Goal: Transaction & Acquisition: Book appointment/travel/reservation

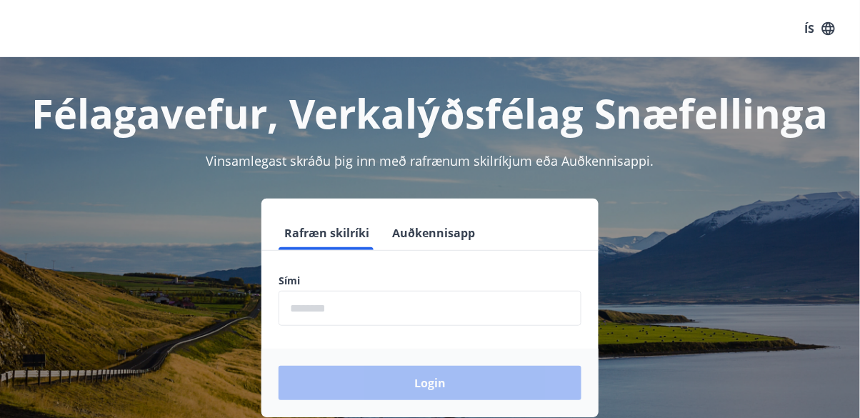
click at [391, 307] on input "phone" at bounding box center [430, 308] width 303 height 35
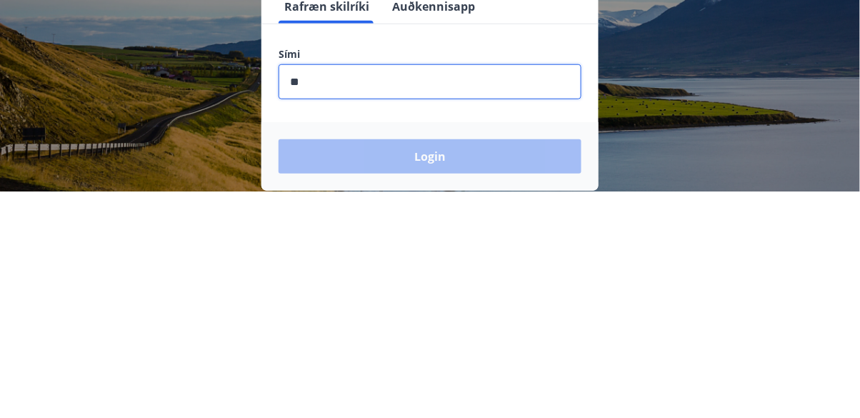
type input "***"
click at [465, 374] on div "Login" at bounding box center [430, 383] width 337 height 69
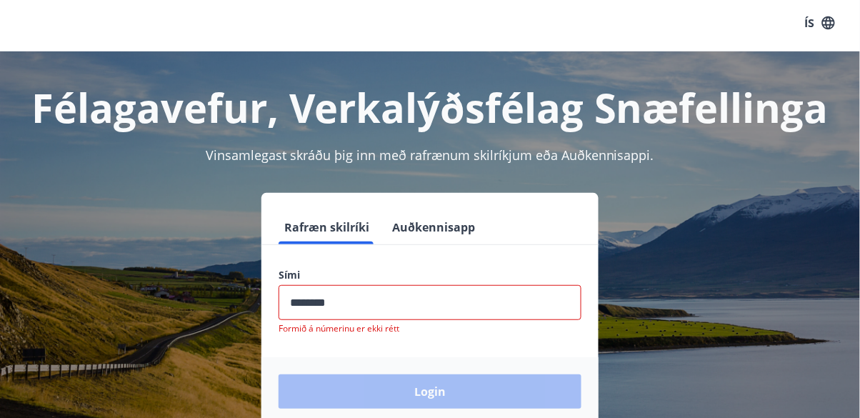
click at [351, 302] on input "phone" at bounding box center [430, 302] width 303 height 35
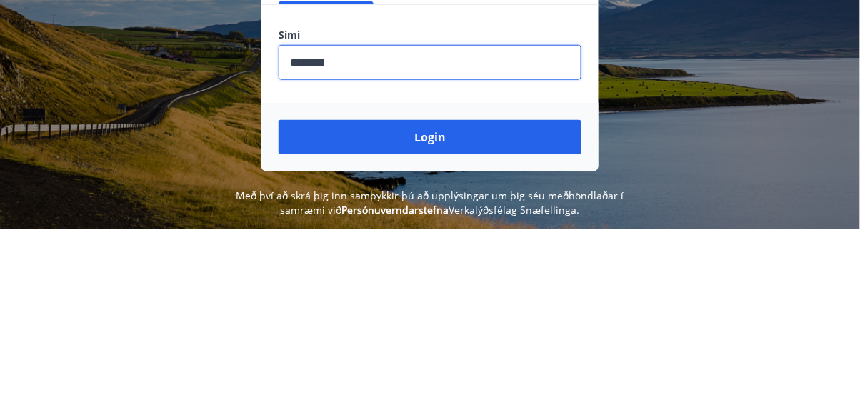
scroll to position [57, 0]
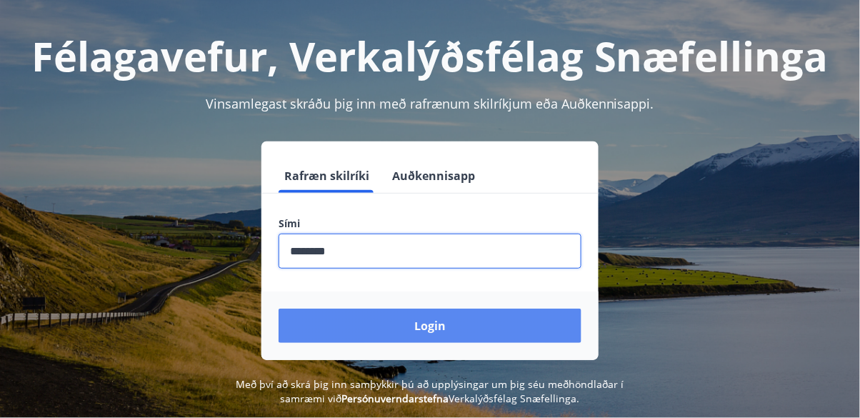
type input "********"
click at [445, 323] on button "Login" at bounding box center [430, 326] width 303 height 34
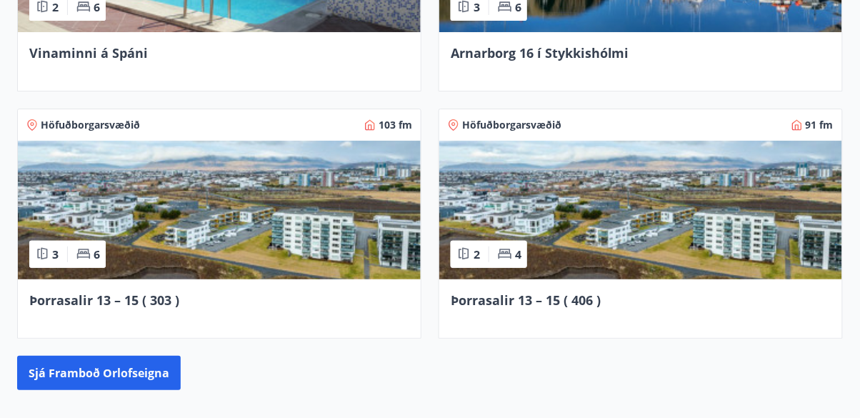
scroll to position [1233, 0]
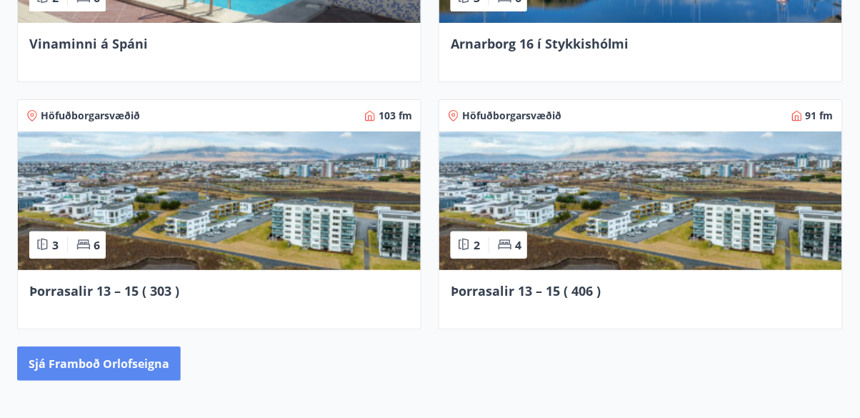
click at [144, 347] on button "Sjá framboð orlofseigna" at bounding box center [99, 364] width 164 height 34
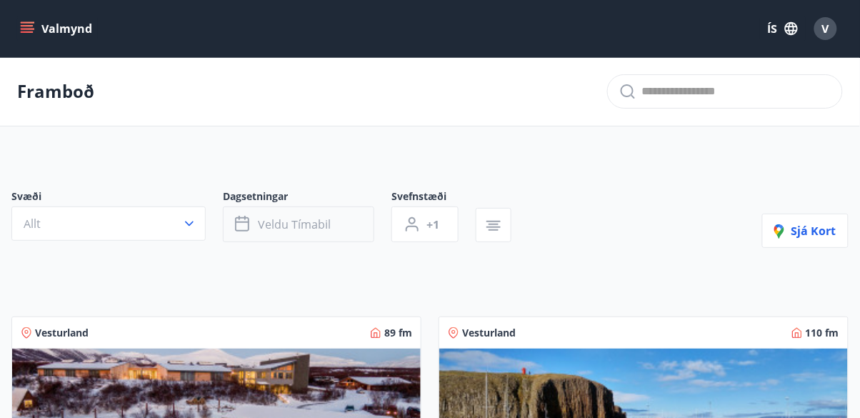
click at [280, 231] on span "Veldu tímabil" at bounding box center [294, 225] width 73 height 16
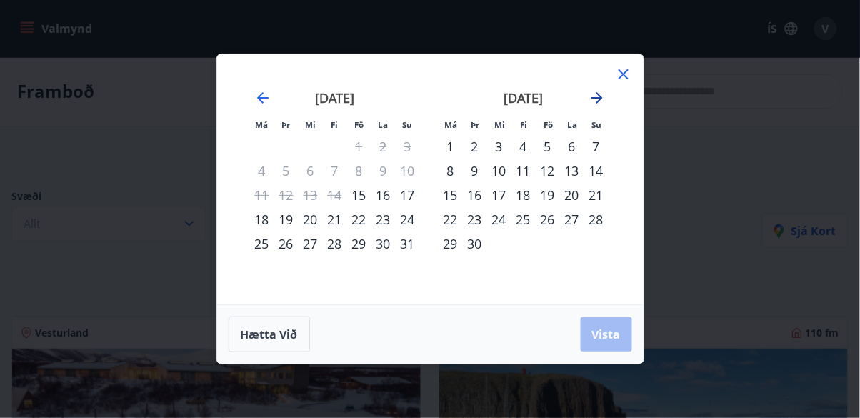
click at [598, 106] on icon "Move forward to switch to the next month." at bounding box center [597, 97] width 17 height 17
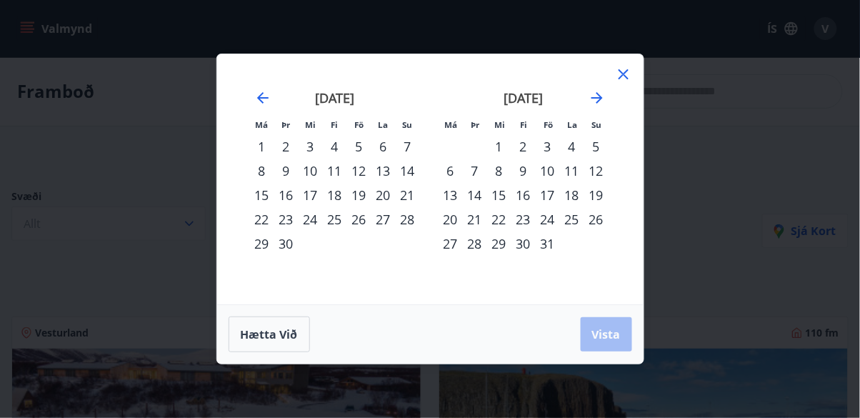
click at [553, 159] on div "3" at bounding box center [548, 146] width 24 height 24
click at [452, 183] on div "6" at bounding box center [451, 171] width 24 height 24
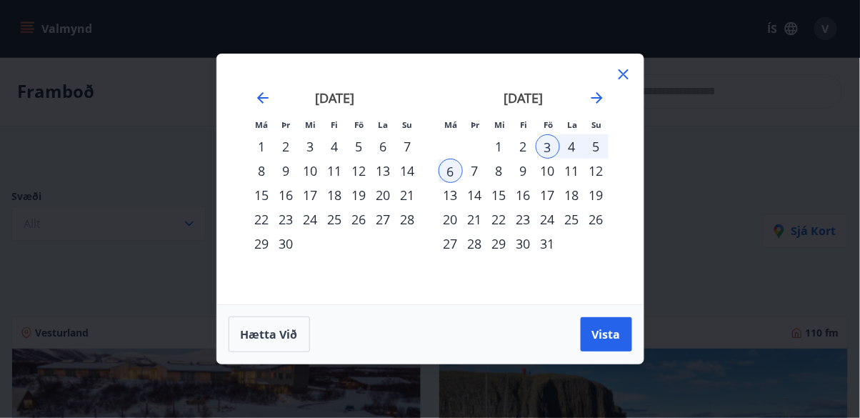
click at [602, 159] on div "5" at bounding box center [597, 146] width 24 height 24
click at [540, 159] on div "3" at bounding box center [548, 146] width 24 height 24
click at [597, 159] on div "5" at bounding box center [597, 146] width 24 height 24
click at [460, 183] on div "6" at bounding box center [451, 171] width 24 height 24
click at [554, 159] on div "3" at bounding box center [548, 146] width 24 height 24
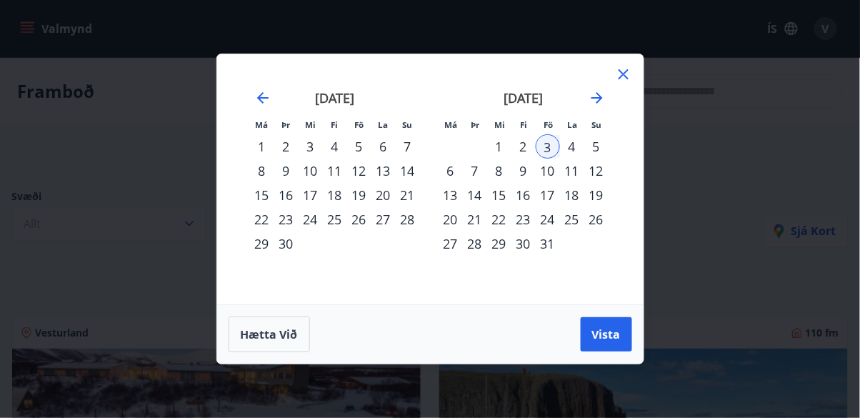
click at [459, 183] on div "6" at bounding box center [451, 171] width 24 height 24
click at [600, 159] on div "5" at bounding box center [597, 146] width 24 height 24
click at [548, 159] on div "3" at bounding box center [548, 146] width 24 height 24
click at [602, 159] on div "5" at bounding box center [597, 146] width 24 height 24
click at [619, 342] on span "Vista" at bounding box center [606, 335] width 29 height 16
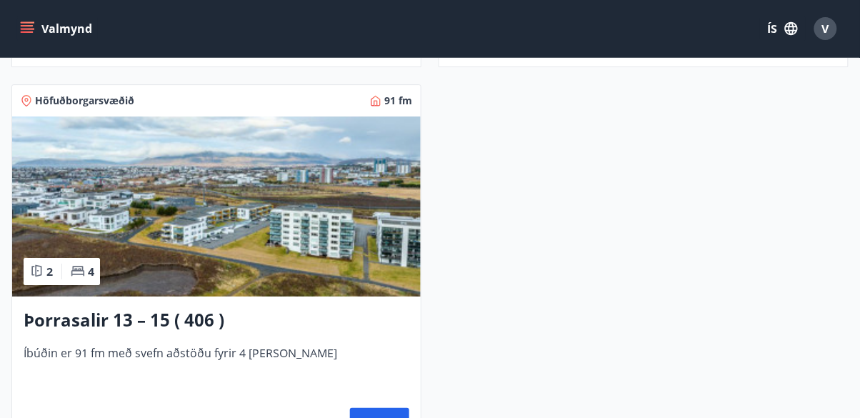
scroll to position [1013, 0]
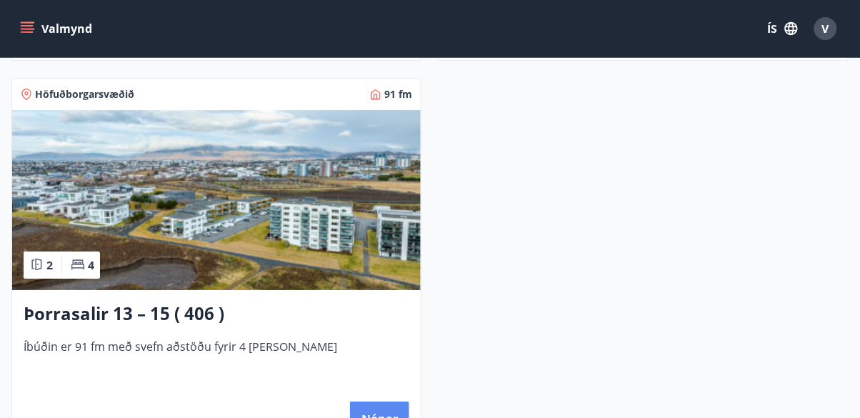
click at [386, 417] on button "Nánar" at bounding box center [379, 419] width 59 height 34
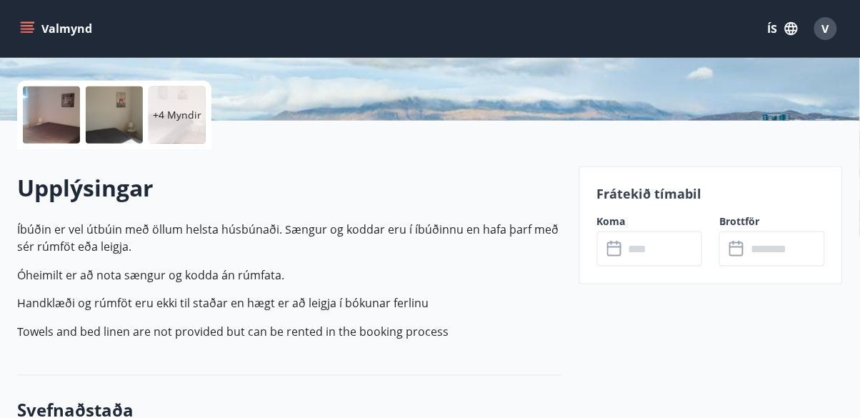
scroll to position [310, 0]
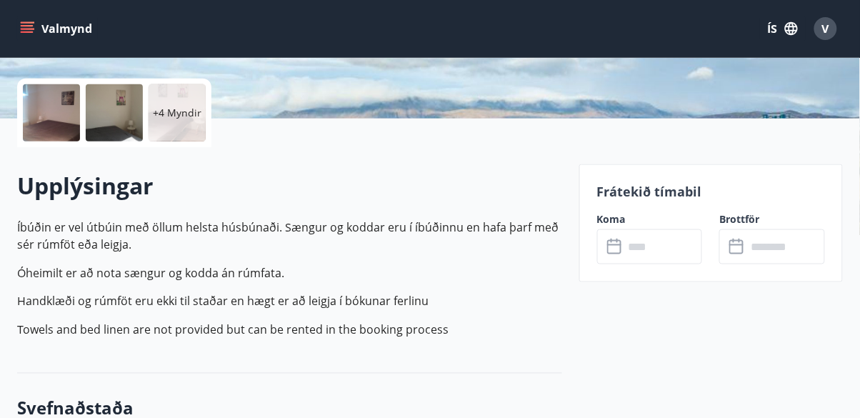
click at [632, 244] on input "text" at bounding box center [664, 246] width 79 height 35
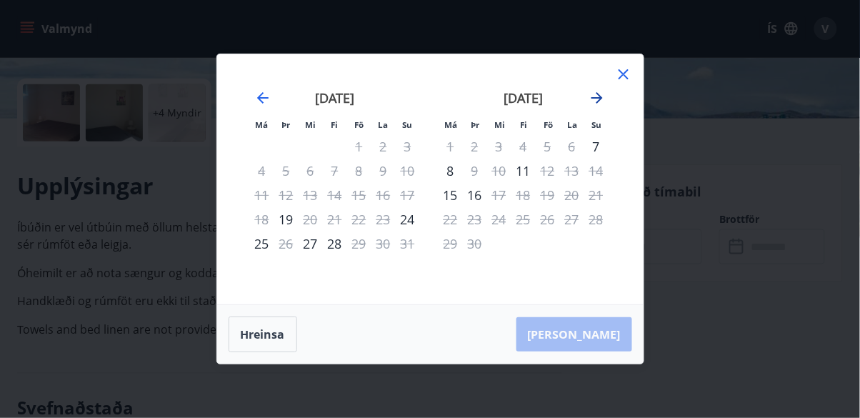
click at [601, 106] on icon "Move forward to switch to the next month." at bounding box center [597, 97] width 17 height 17
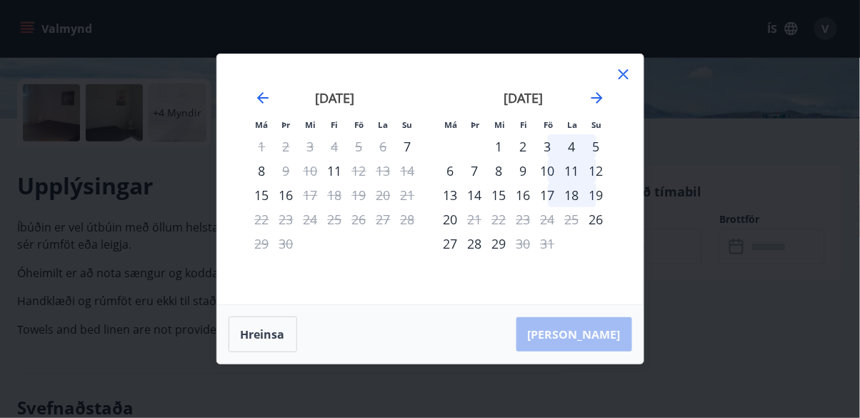
click at [556, 159] on div "3" at bounding box center [548, 146] width 24 height 24
click at [600, 159] on div "5" at bounding box center [597, 146] width 24 height 24
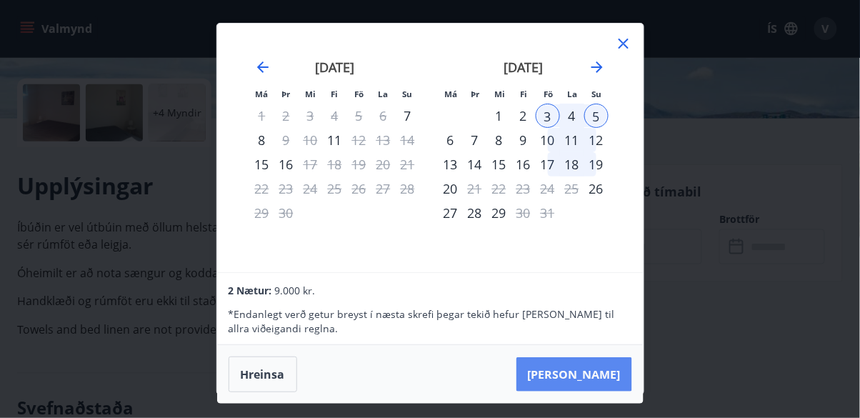
click at [600, 392] on button "Taka Frá" at bounding box center [575, 374] width 116 height 34
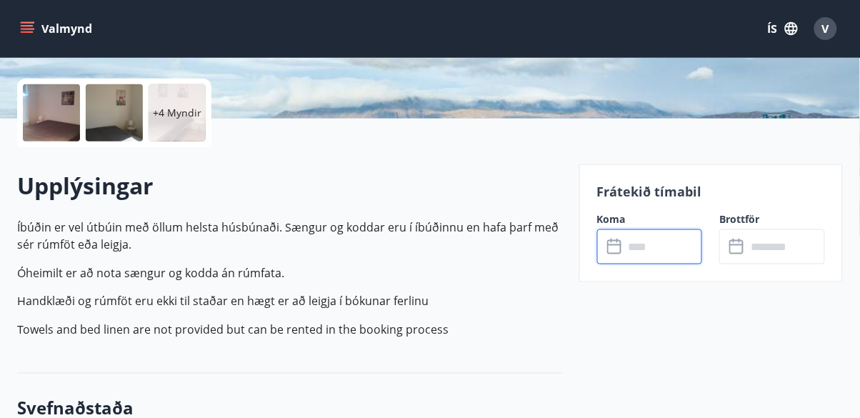
type input "******"
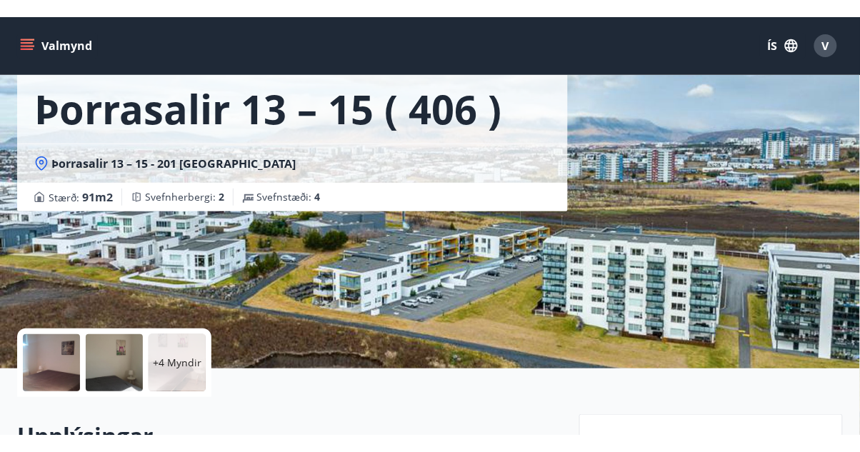
scroll to position [0, 0]
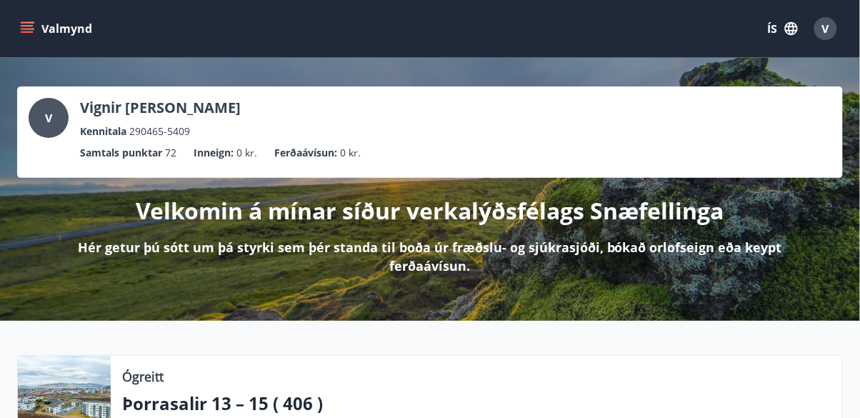
click at [34, 39] on button "Valmynd" at bounding box center [57, 29] width 81 height 26
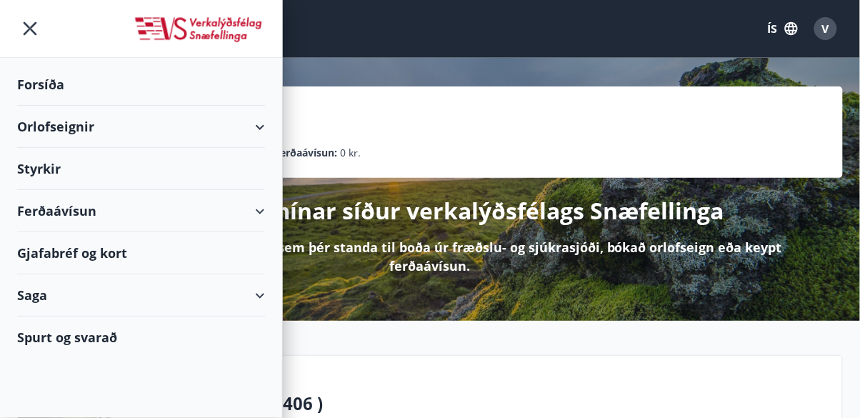
click at [112, 336] on div "Spurt og svarað" at bounding box center [141, 337] width 248 height 41
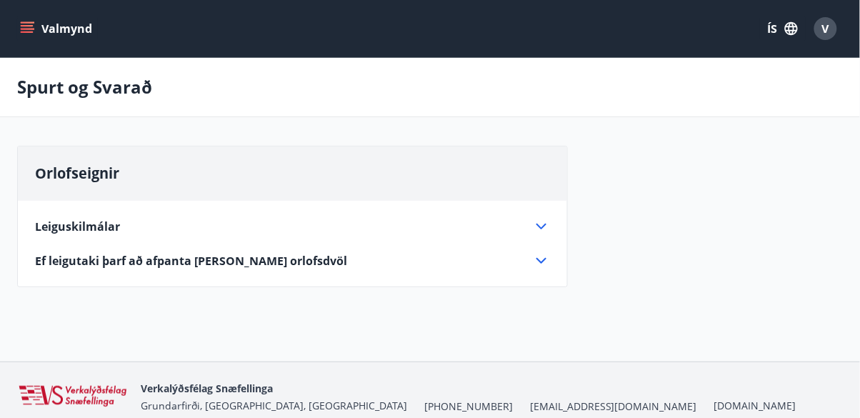
click at [564, 215] on div "Leiguskilmálar [PERSON_NAME] ber ábyrgð á hinu leigða og öllum búnaði þess meða…" at bounding box center [293, 235] width 550 height 69
click at [542, 226] on icon at bounding box center [541, 226] width 17 height 17
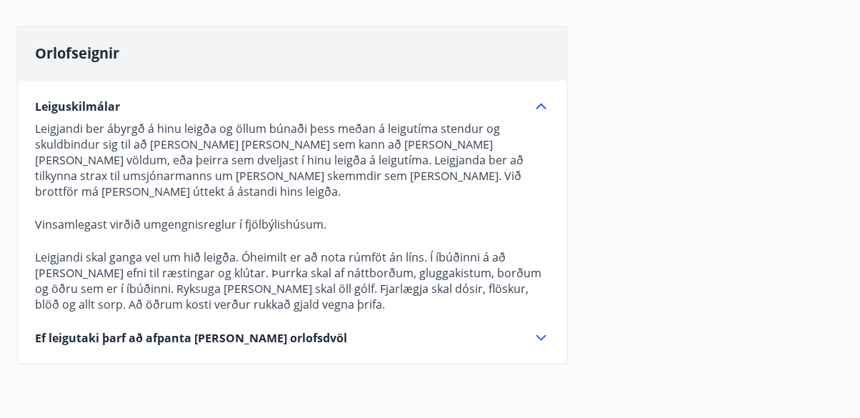
scroll to position [121, 0]
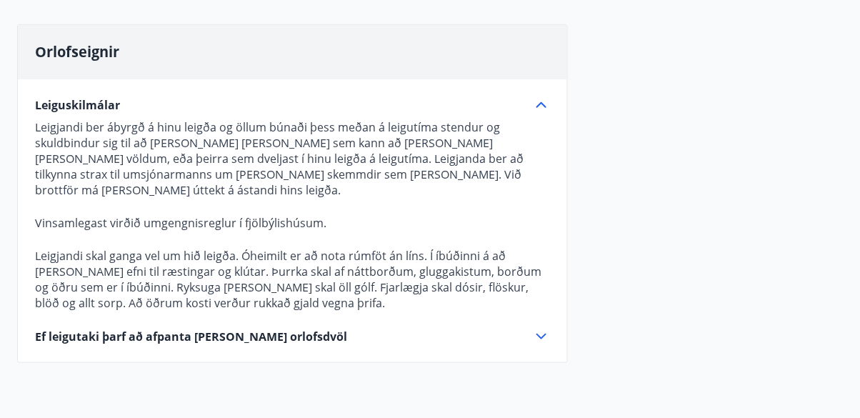
click at [542, 328] on icon at bounding box center [541, 336] width 17 height 17
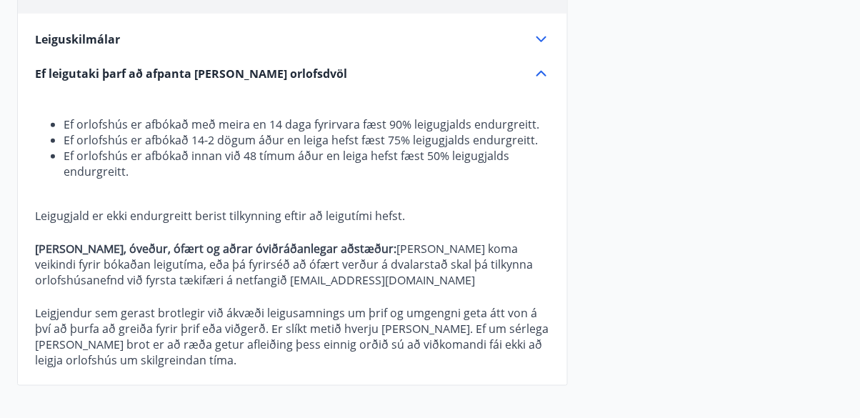
scroll to position [0, 0]
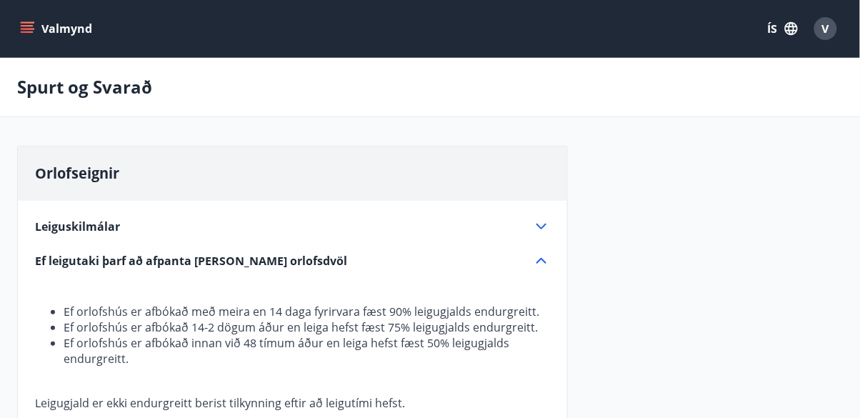
click at [543, 226] on icon at bounding box center [542, 227] width 10 height 6
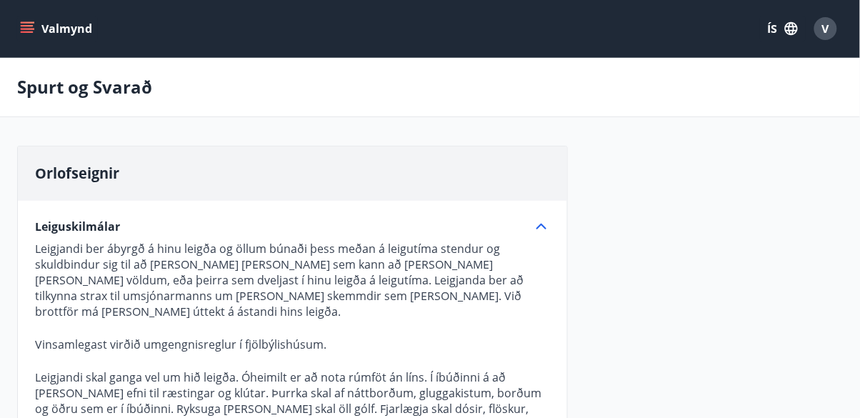
click at [30, 34] on icon "menu" at bounding box center [27, 28] width 14 height 14
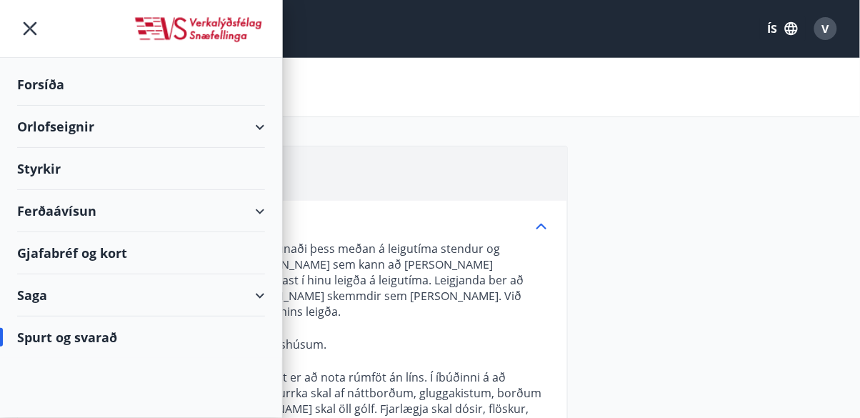
click at [257, 130] on div "Orlofseignir" at bounding box center [141, 127] width 248 height 42
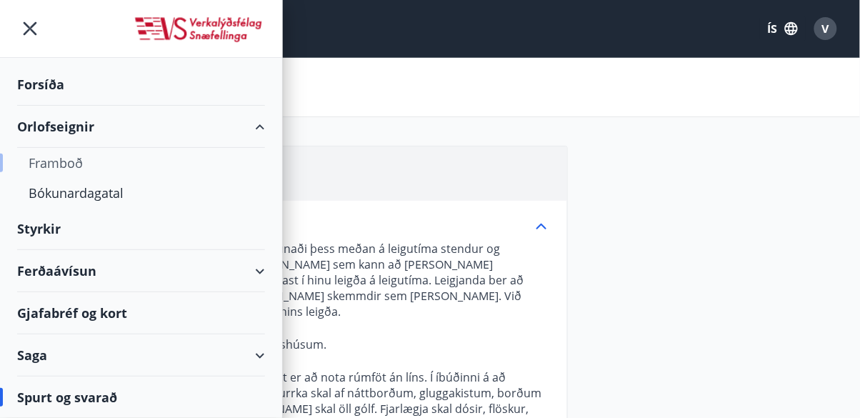
click at [76, 164] on div "Framboð" at bounding box center [141, 163] width 225 height 30
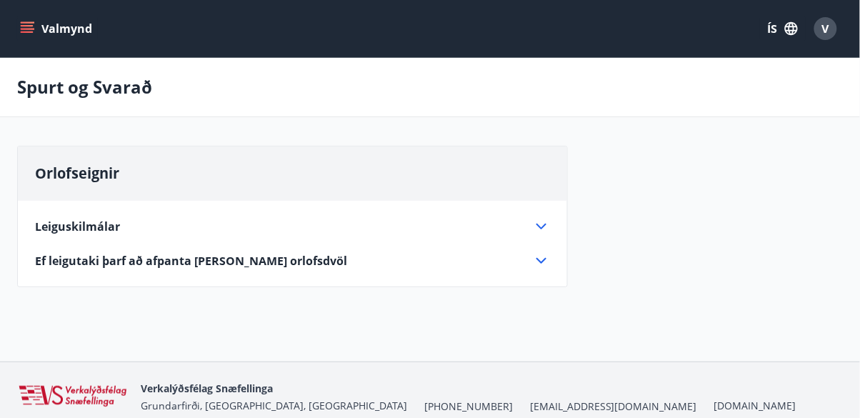
click at [20, 37] on button "Valmynd" at bounding box center [57, 29] width 81 height 26
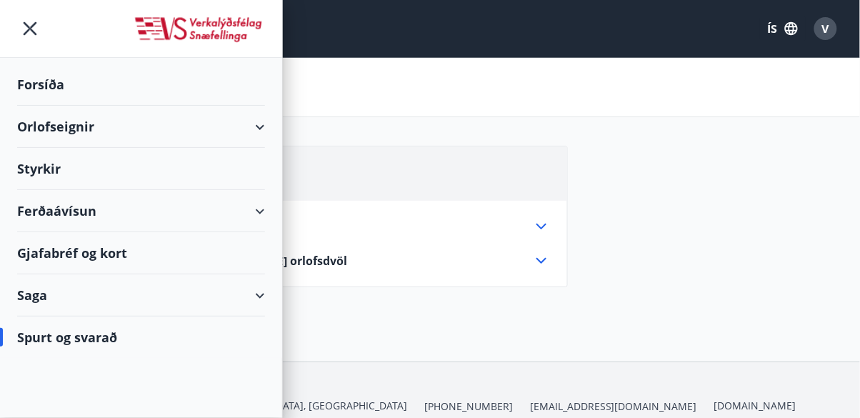
click at [105, 342] on div "Spurt og svarað" at bounding box center [141, 337] width 248 height 41
click at [75, 338] on div "Spurt og svarað" at bounding box center [141, 337] width 248 height 41
click at [53, 345] on div "Spurt og svarað" at bounding box center [141, 337] width 248 height 41
click at [77, 334] on div "Spurt og svarað" at bounding box center [141, 337] width 248 height 41
click at [61, 83] on div "Forsíða" at bounding box center [141, 85] width 248 height 42
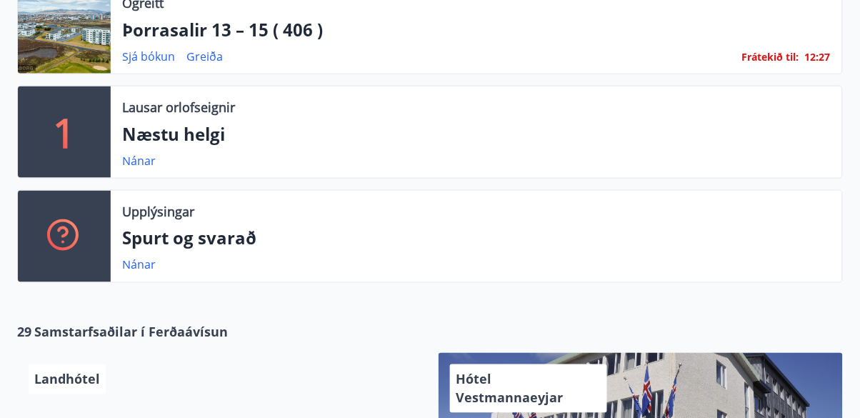
scroll to position [377, 0]
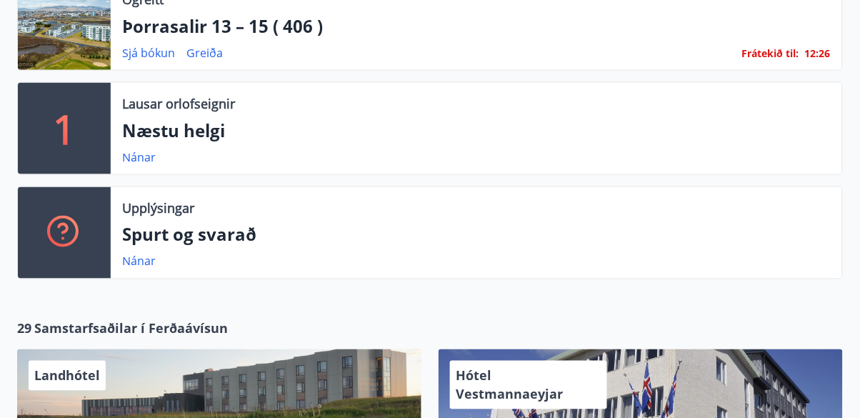
click at [189, 223] on p "Spurt og svarað" at bounding box center [476, 235] width 709 height 24
click at [144, 254] on link "Nánar" at bounding box center [139, 262] width 34 height 16
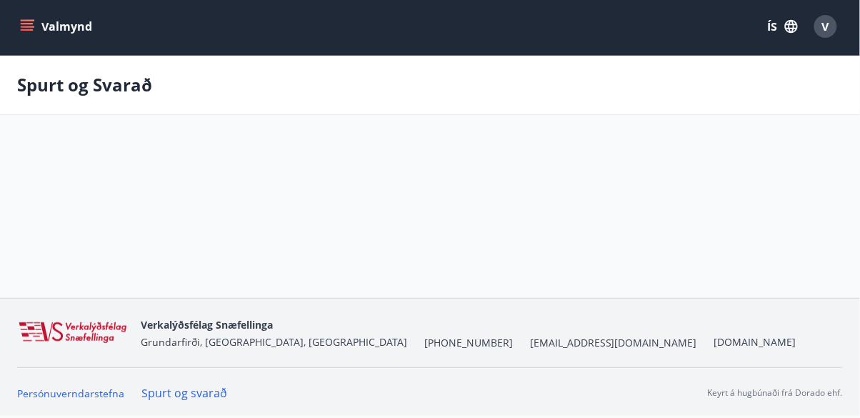
scroll to position [1, 0]
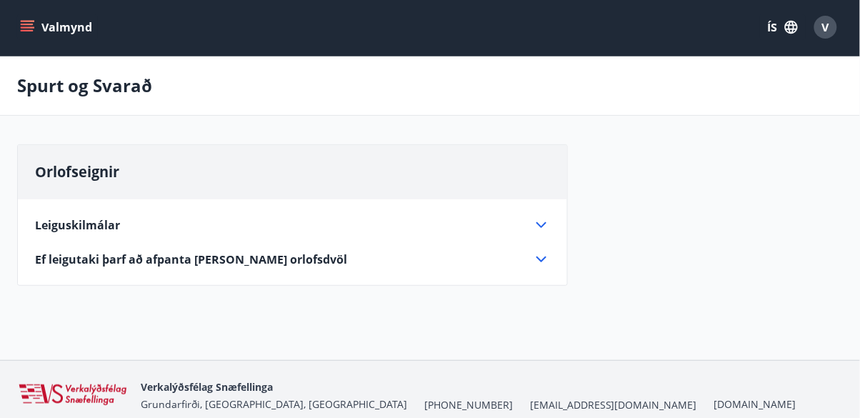
click at [542, 224] on icon at bounding box center [541, 225] width 17 height 17
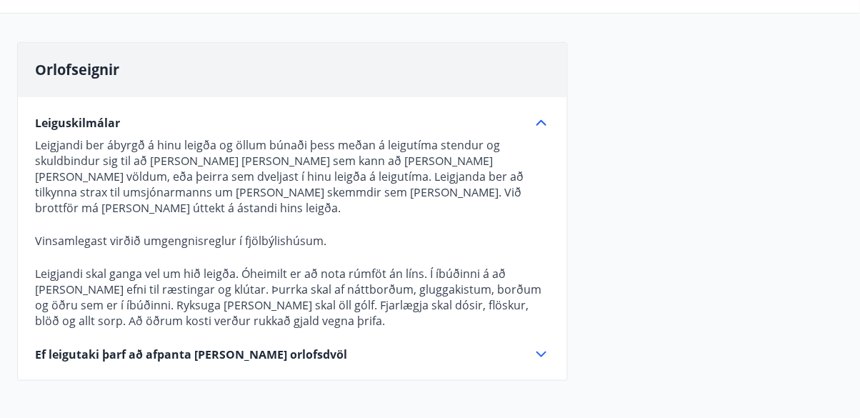
scroll to position [176, 0]
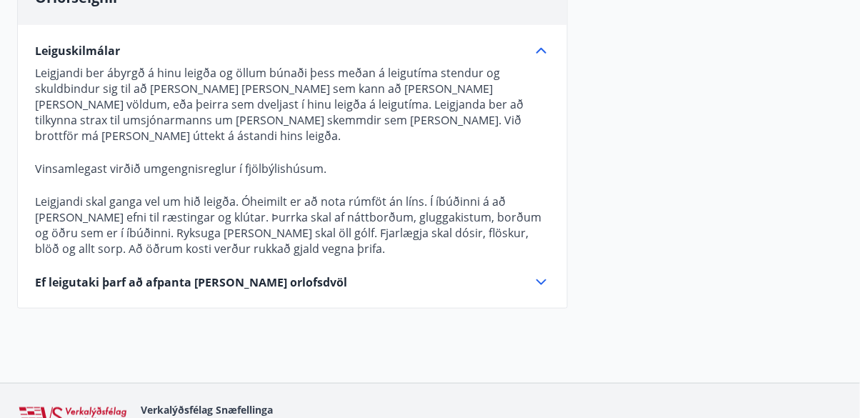
click at [542, 274] on icon at bounding box center [541, 282] width 17 height 17
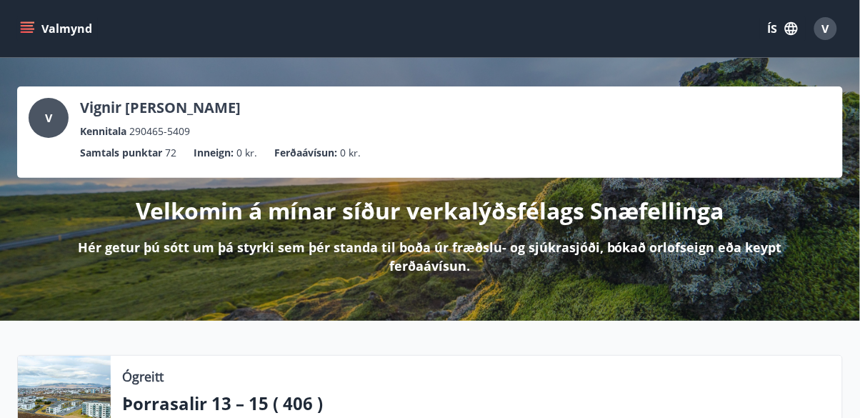
click at [232, 398] on div "Ógreitt Þorrasalir 13 – 15 ( 406 ) Sjá bókun Greiða Frátekið til : 11 : 42" at bounding box center [477, 401] width 732 height 91
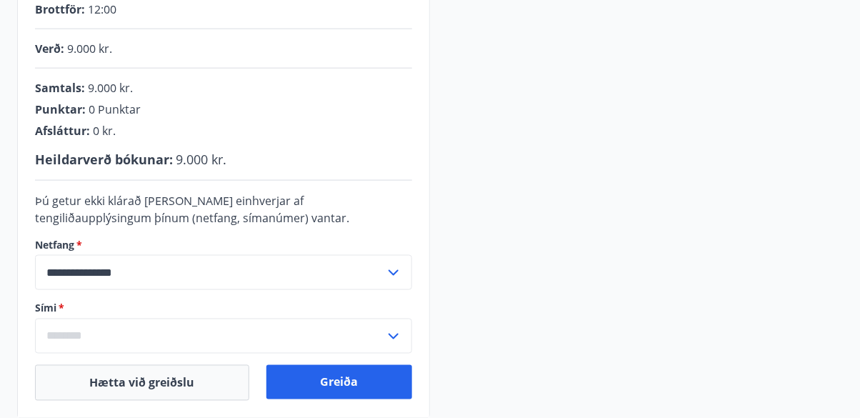
scroll to position [333, 0]
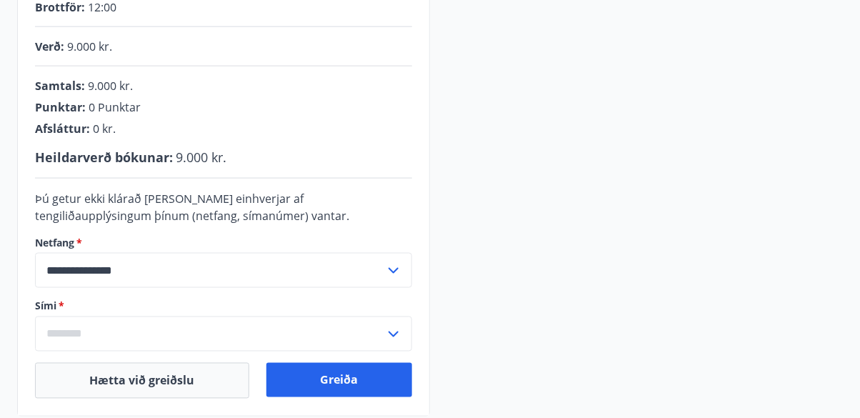
click at [383, 278] on input "**********" at bounding box center [210, 270] width 350 height 35
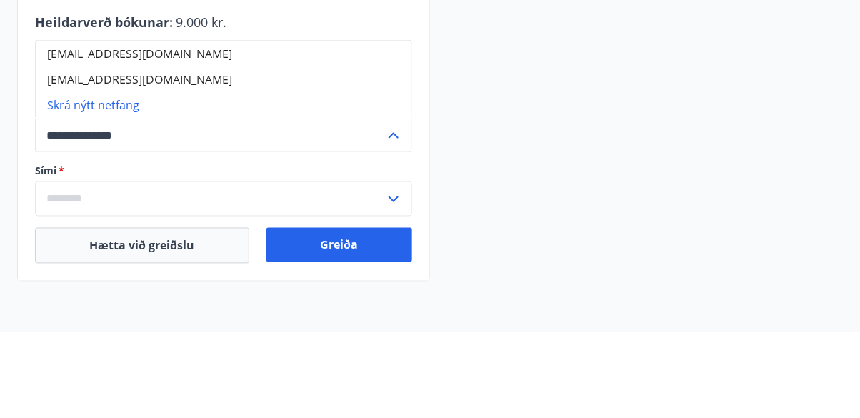
scroll to position [382, 0]
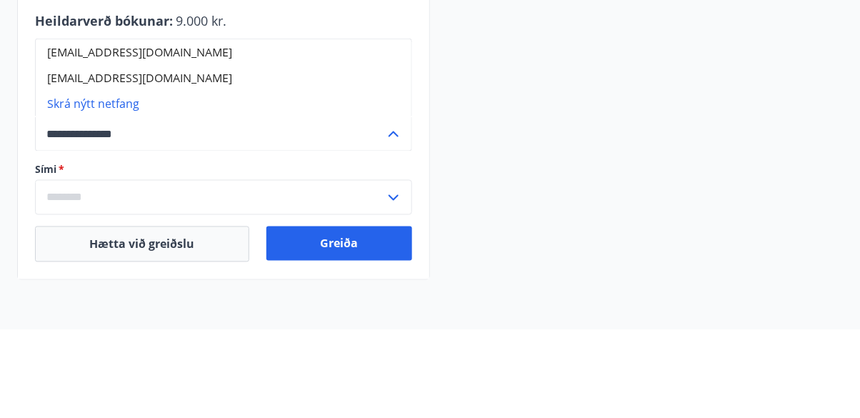
click at [143, 143] on li "Vignirmar@simnet.is" at bounding box center [224, 140] width 376 height 26
type input "**********"
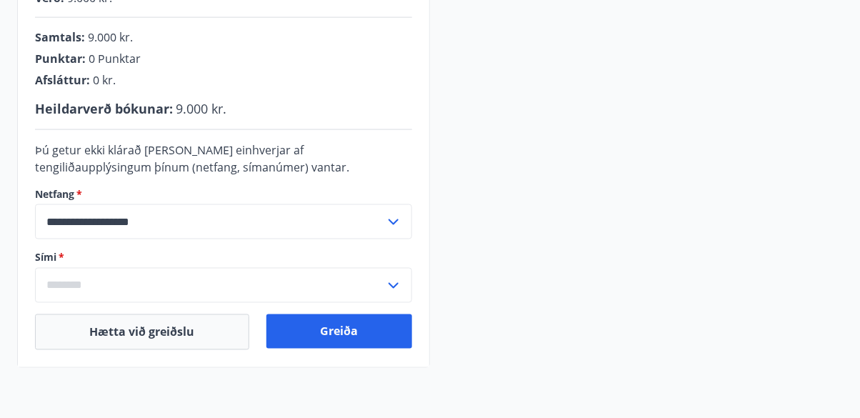
click at [396, 297] on div "​" at bounding box center [223, 285] width 377 height 35
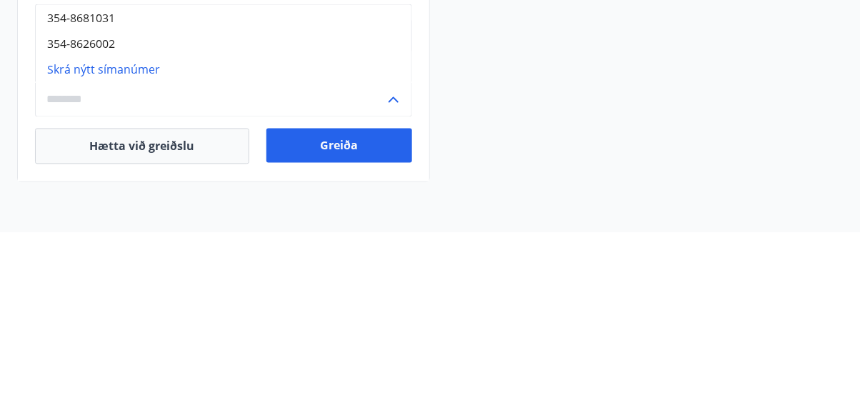
click at [101, 209] on li "354-8681031" at bounding box center [224, 204] width 376 height 26
type input "**********"
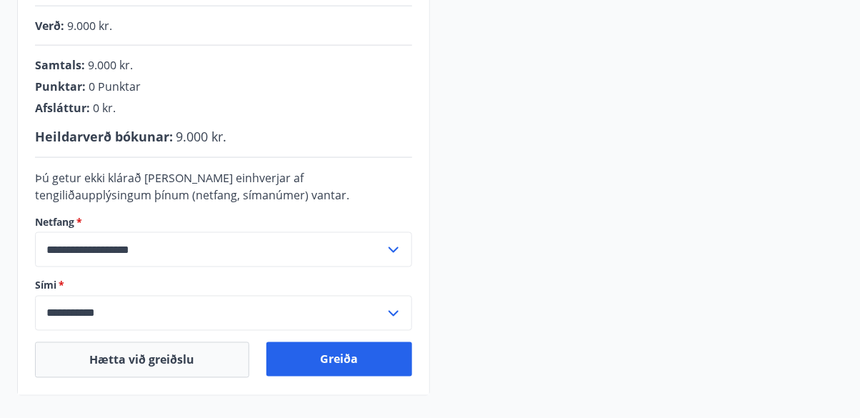
scroll to position [357, 0]
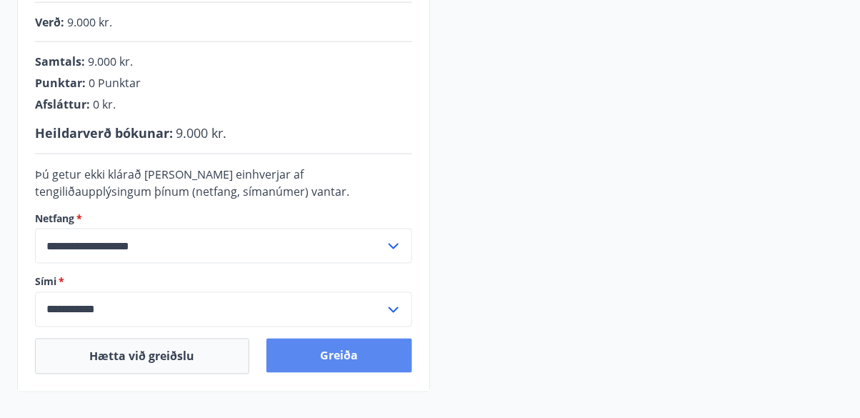
click at [354, 359] on button "Greiða" at bounding box center [340, 356] width 146 height 34
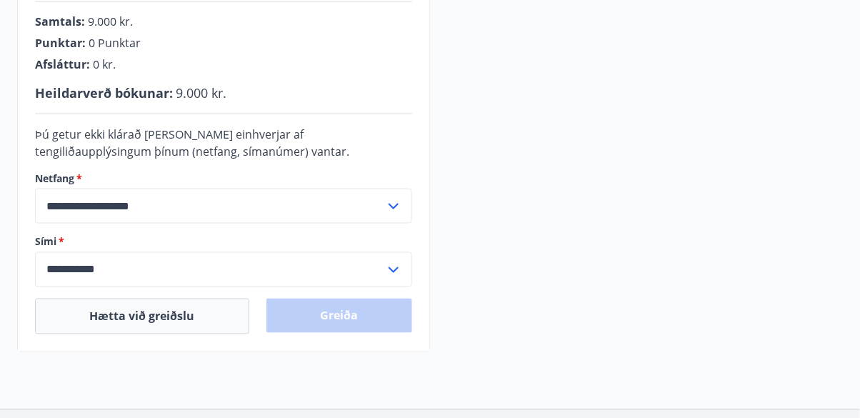
scroll to position [426, 0]
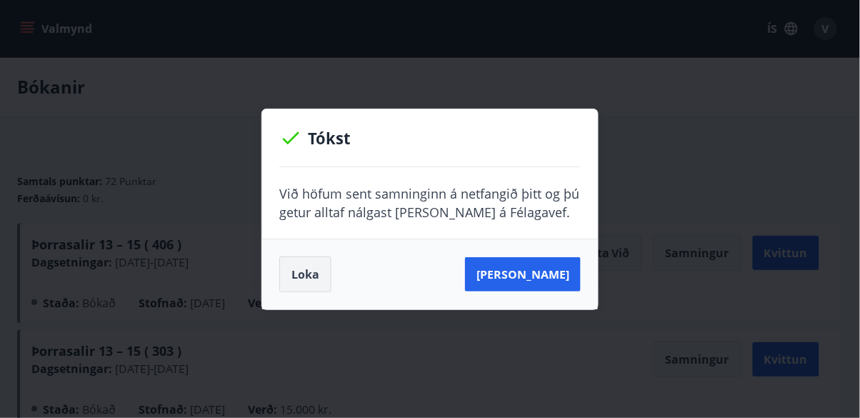
click at [313, 279] on button "Loka" at bounding box center [305, 275] width 52 height 36
click at [317, 279] on button "Loka" at bounding box center [305, 275] width 52 height 36
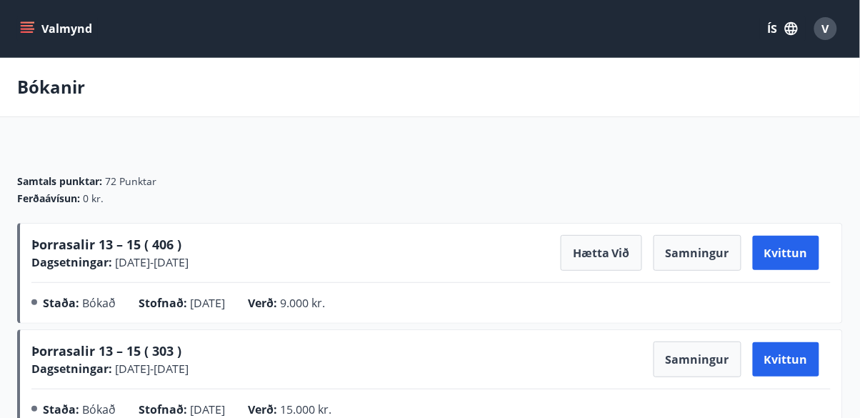
click at [24, 30] on icon "menu" at bounding box center [27, 28] width 14 height 14
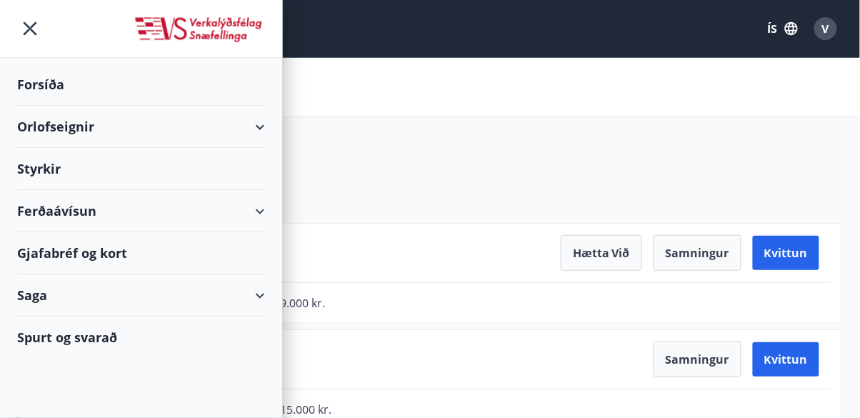
click at [123, 127] on div "Orlofseignir" at bounding box center [141, 127] width 248 height 42
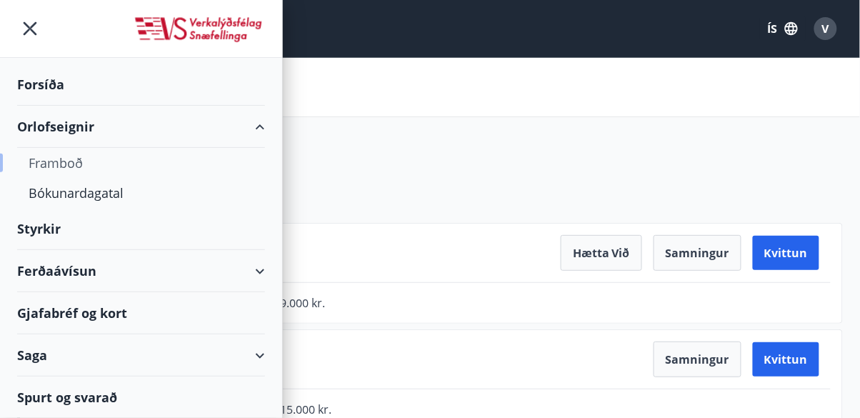
click at [69, 168] on div "Framboð" at bounding box center [141, 163] width 225 height 30
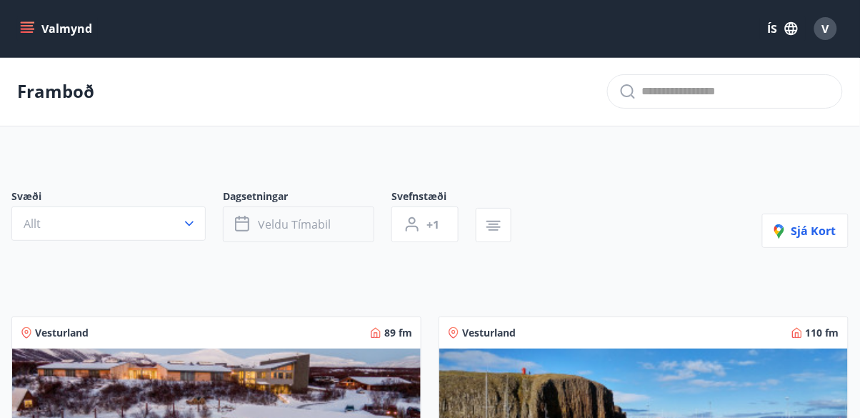
click at [302, 221] on span "Veldu tímabil" at bounding box center [294, 225] width 73 height 16
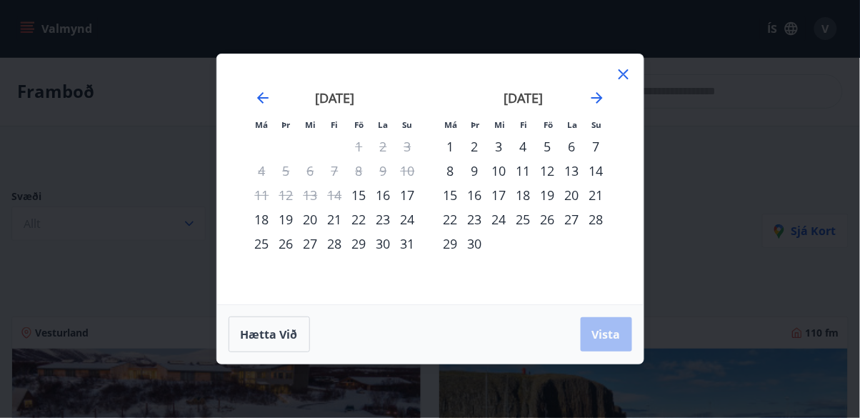
click at [360, 202] on div "15" at bounding box center [359, 195] width 24 height 24
click at [415, 201] on div "17" at bounding box center [408, 195] width 24 height 24
click at [609, 338] on span "Vista" at bounding box center [606, 335] width 29 height 16
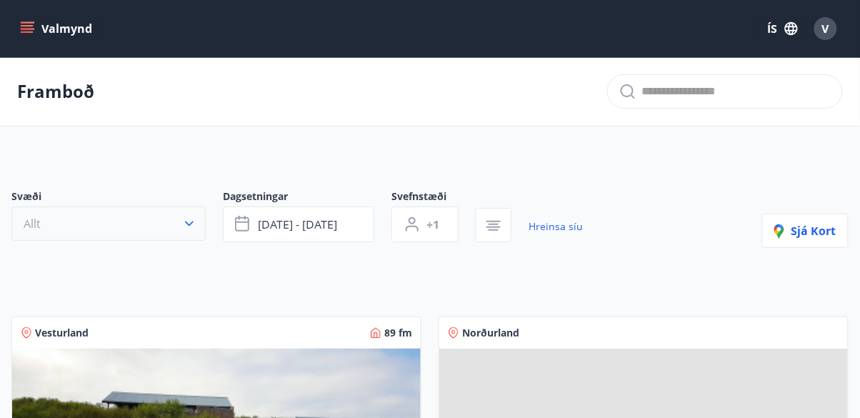
click at [197, 230] on button "Allt" at bounding box center [108, 224] width 194 height 34
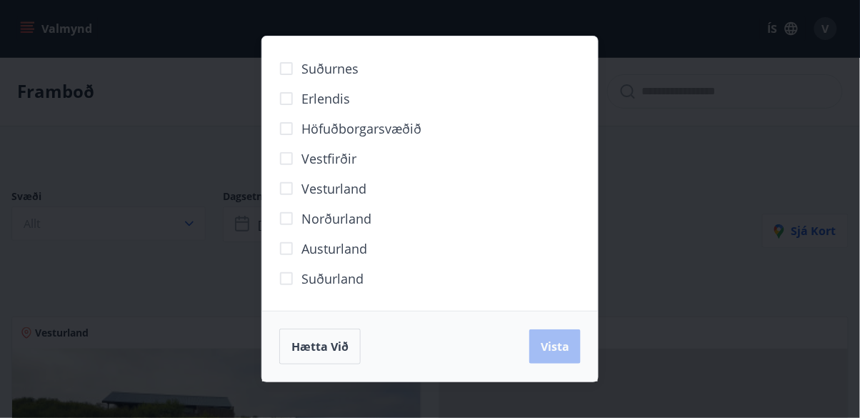
click at [381, 142] on label "Höfuðborgarsvæðið" at bounding box center [347, 129] width 150 height 30
click at [552, 359] on button "Vista" at bounding box center [555, 346] width 51 height 34
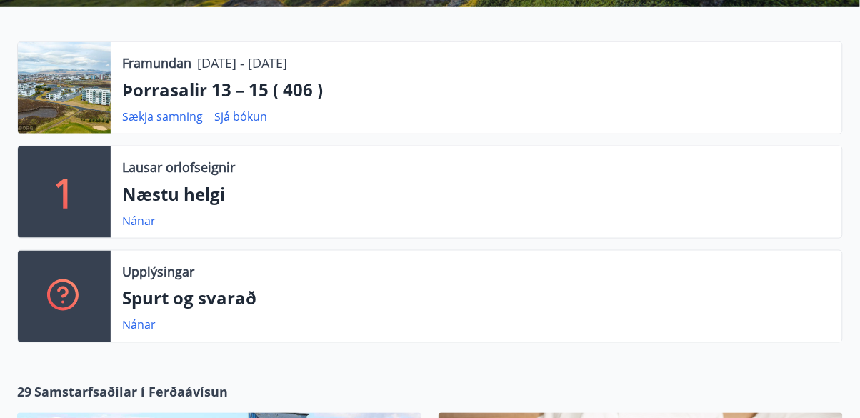
scroll to position [314, 0]
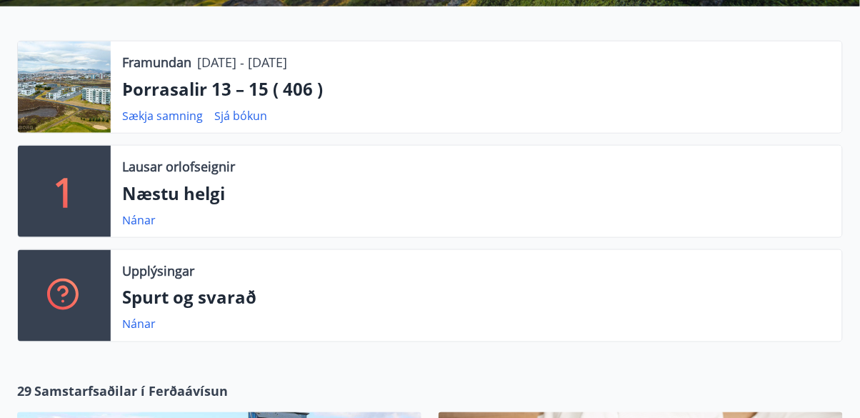
click at [206, 182] on p "Næstu helgi" at bounding box center [476, 194] width 709 height 24
click at [70, 177] on p "1" at bounding box center [64, 191] width 23 height 54
click at [199, 157] on p "Lausar orlofseignir" at bounding box center [178, 166] width 113 height 19
click at [150, 212] on link "Nánar" at bounding box center [139, 220] width 34 height 16
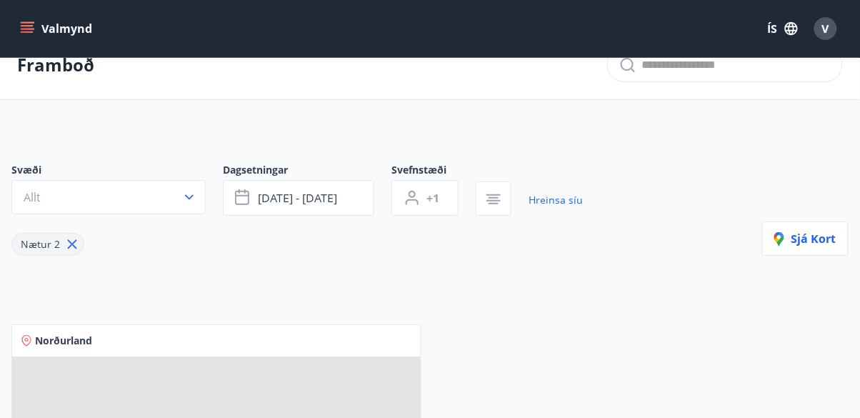
scroll to position [25, 0]
click at [260, 187] on button "ágú 22 - ágú 25" at bounding box center [299, 200] width 152 height 36
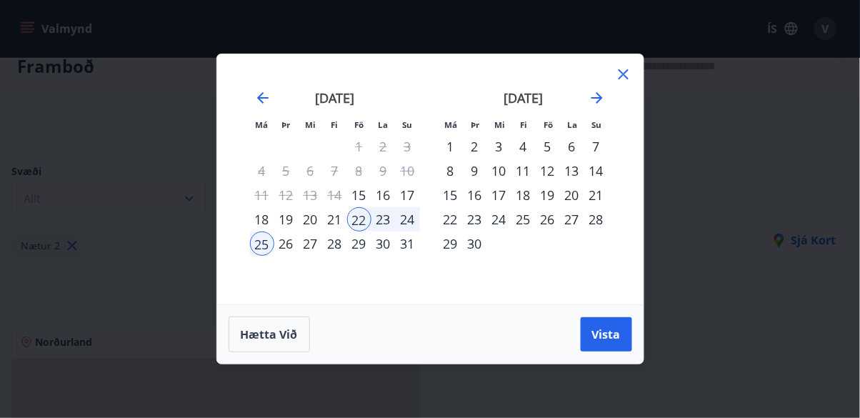
click at [364, 197] on div "15" at bounding box center [359, 195] width 24 height 24
click at [410, 198] on div "17" at bounding box center [408, 195] width 24 height 24
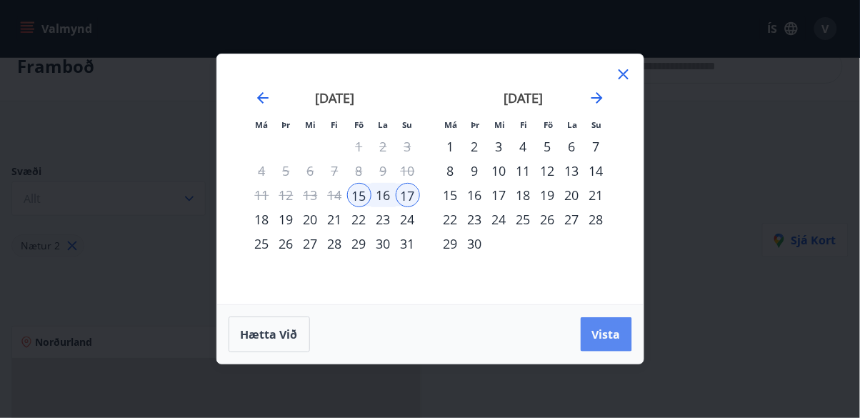
click at [609, 346] on button "Vista" at bounding box center [606, 334] width 51 height 34
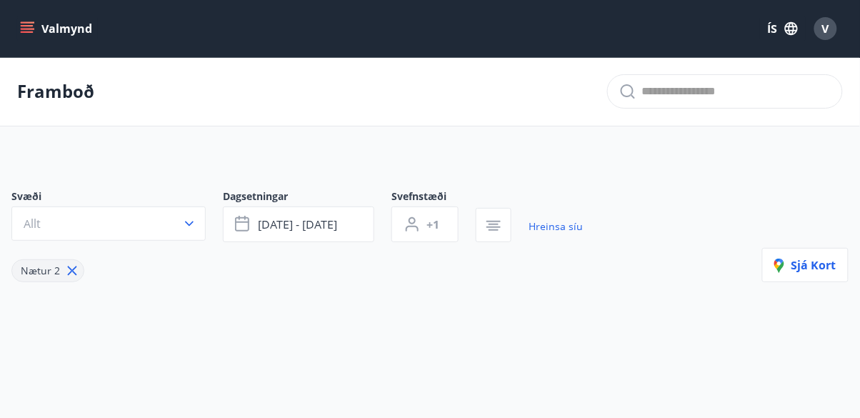
scroll to position [25, 0]
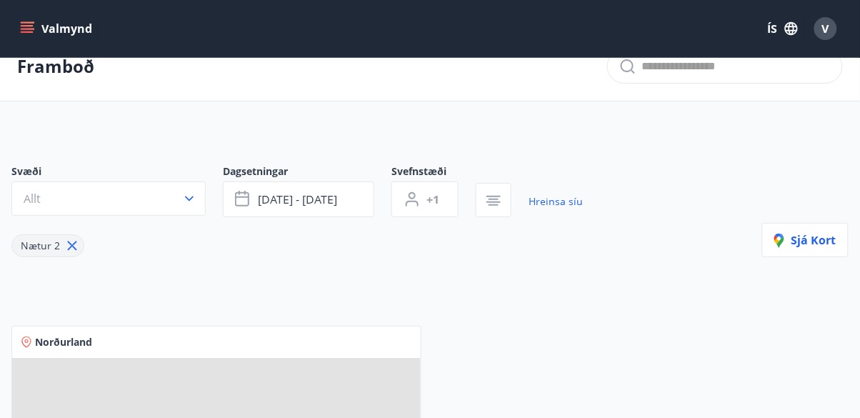
scroll to position [314, 0]
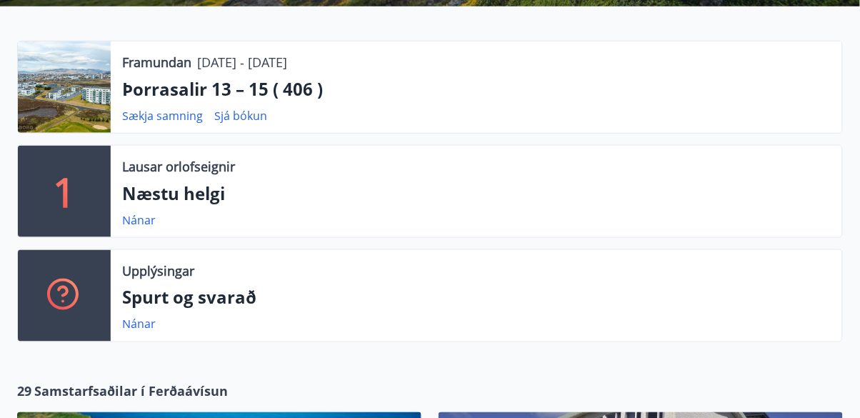
click at [167, 290] on p "Spurt og svarað" at bounding box center [476, 298] width 709 height 24
click at [151, 317] on link "Nánar" at bounding box center [139, 325] width 34 height 16
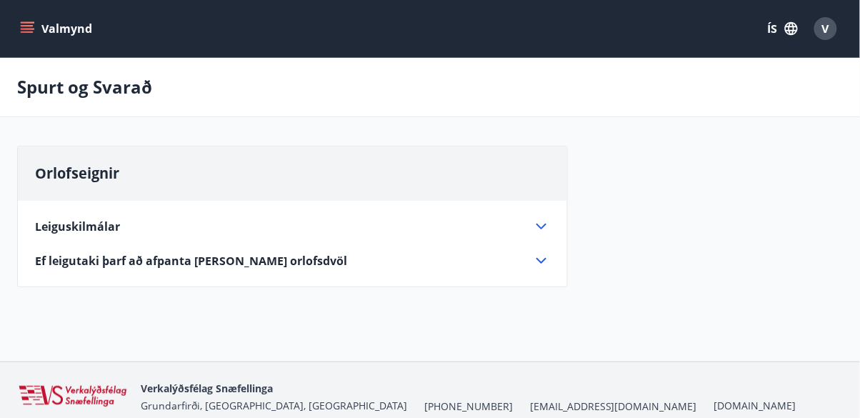
click at [175, 267] on span "Ef leigutaki þarf að afpanta eða breyta orlofsdvöl" at bounding box center [191, 261] width 312 height 16
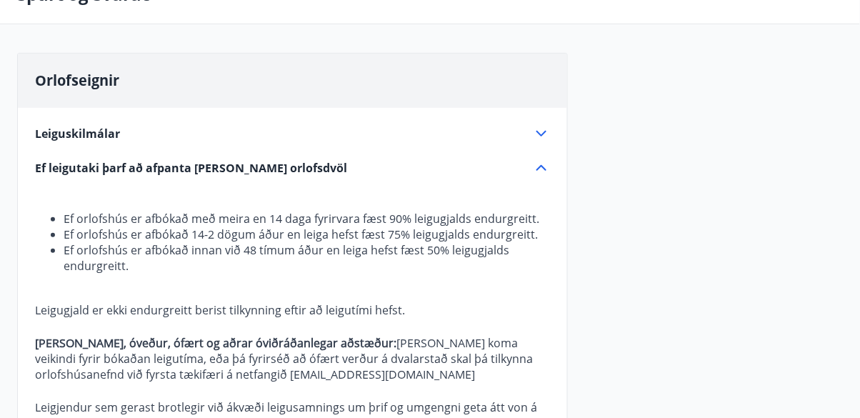
scroll to position [94, 0]
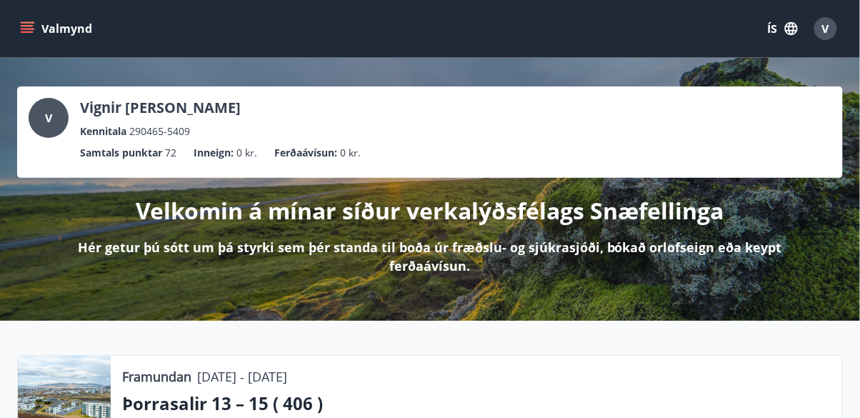
click at [24, 30] on icon "menu" at bounding box center [27, 28] width 14 height 14
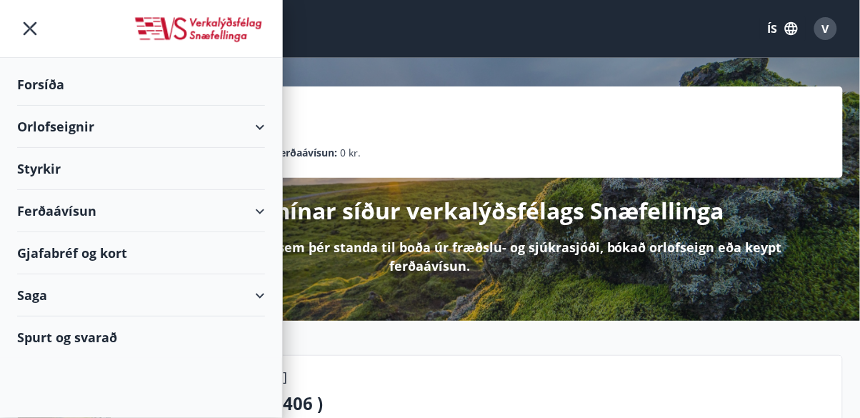
click at [143, 81] on div "Forsíða" at bounding box center [141, 85] width 248 height 42
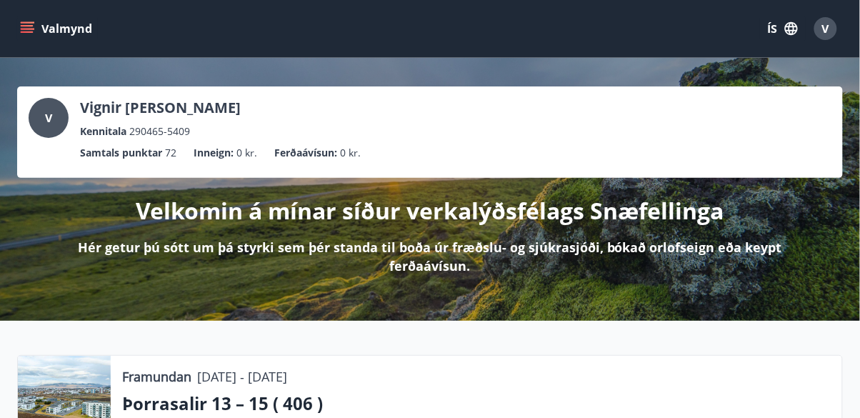
click at [24, 24] on icon "menu" at bounding box center [27, 28] width 14 height 14
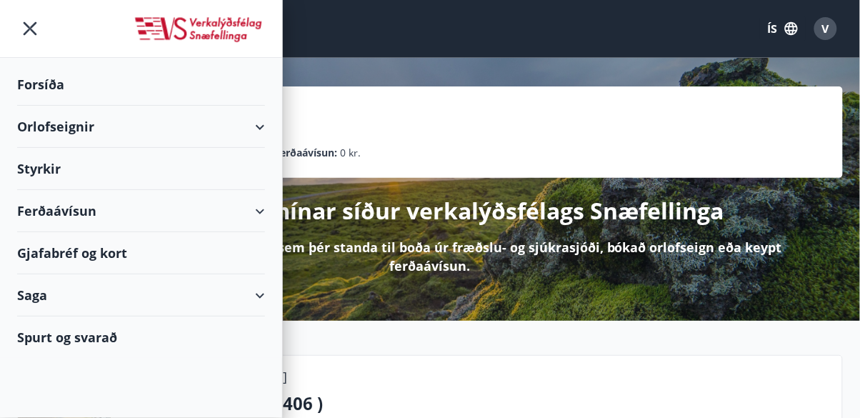
click at [259, 126] on div "Orlofseignir" at bounding box center [141, 127] width 248 height 42
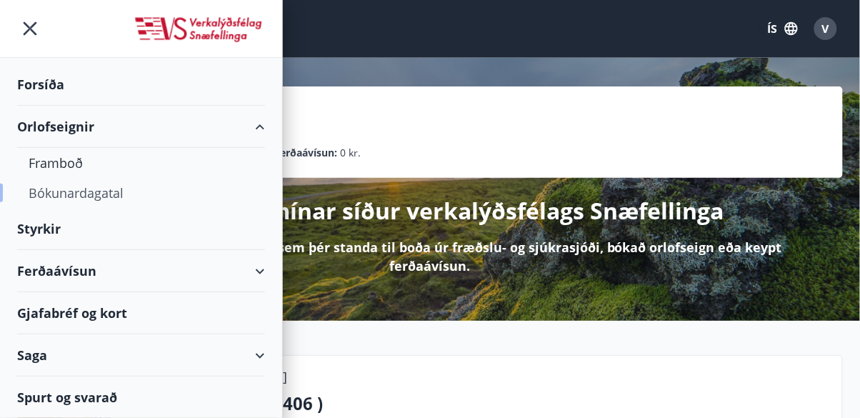
click at [116, 194] on div "Bókunardagatal" at bounding box center [141, 193] width 225 height 30
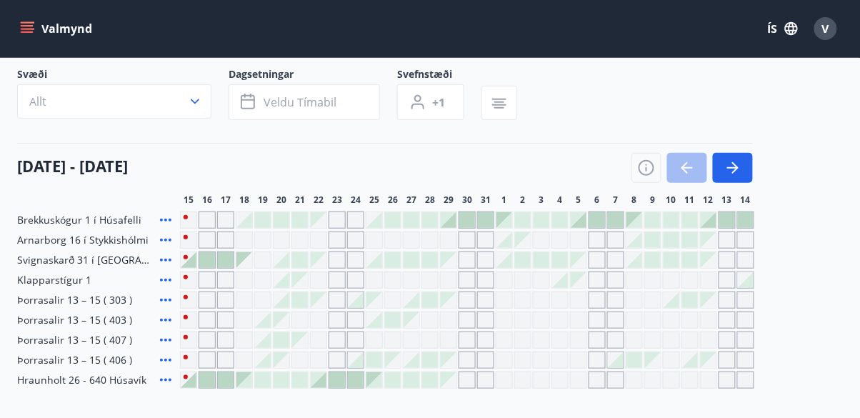
scroll to position [88, 0]
click at [743, 168] on button "button" at bounding box center [733, 168] width 40 height 30
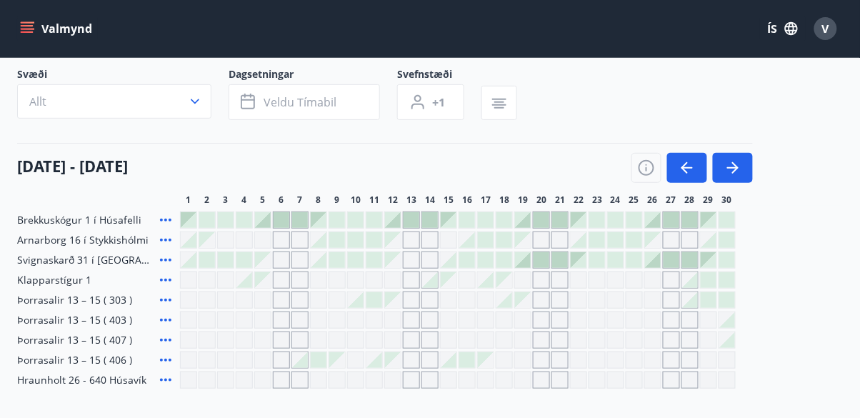
click at [737, 175] on icon "button" at bounding box center [733, 167] width 17 height 17
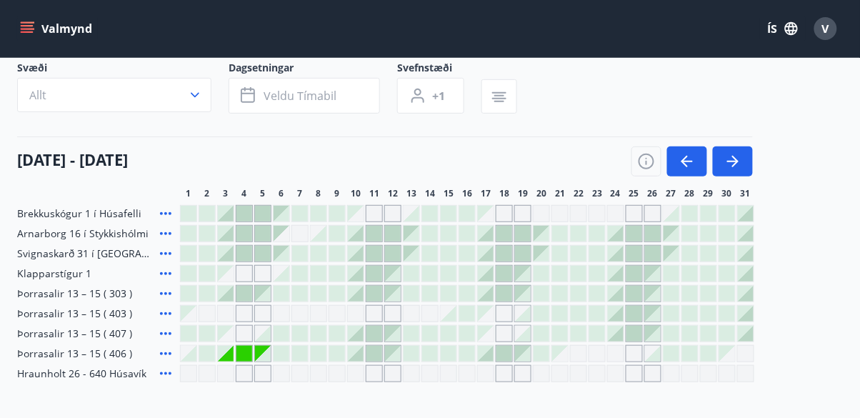
scroll to position [0, 0]
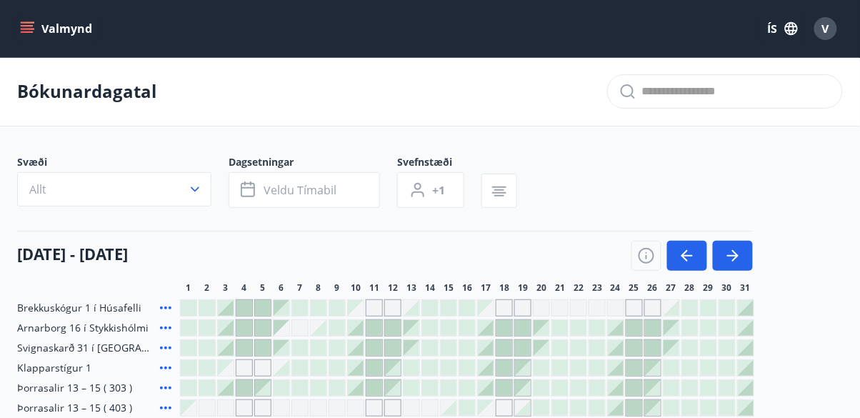
click at [29, 31] on icon "menu" at bounding box center [27, 31] width 13 height 1
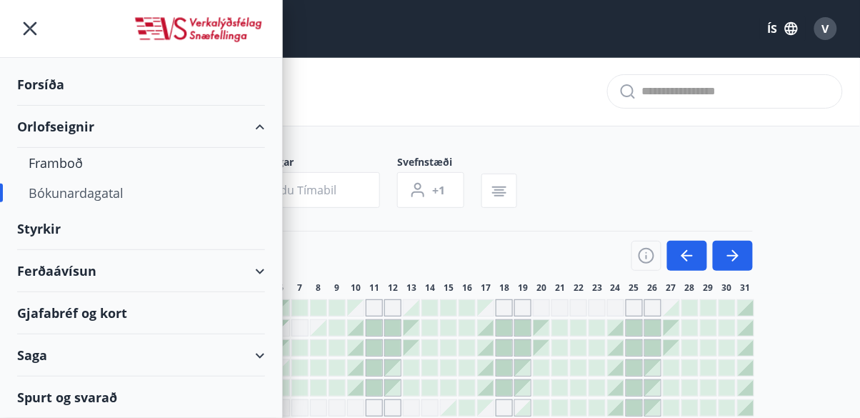
click at [52, 106] on div "Styrkir" at bounding box center [141, 85] width 248 height 42
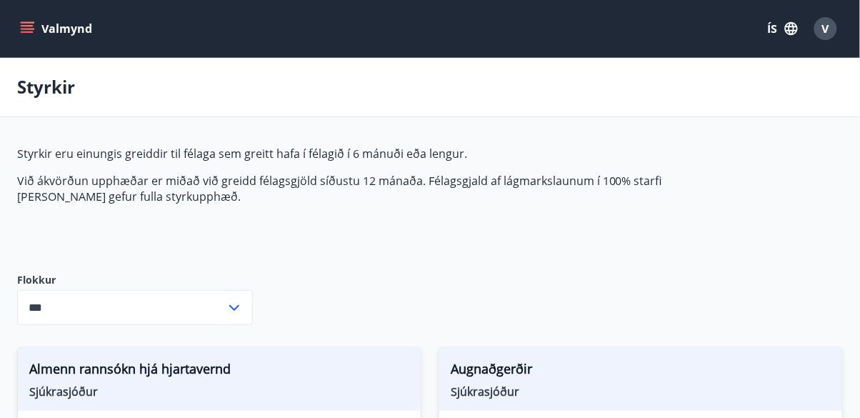
type input "***"
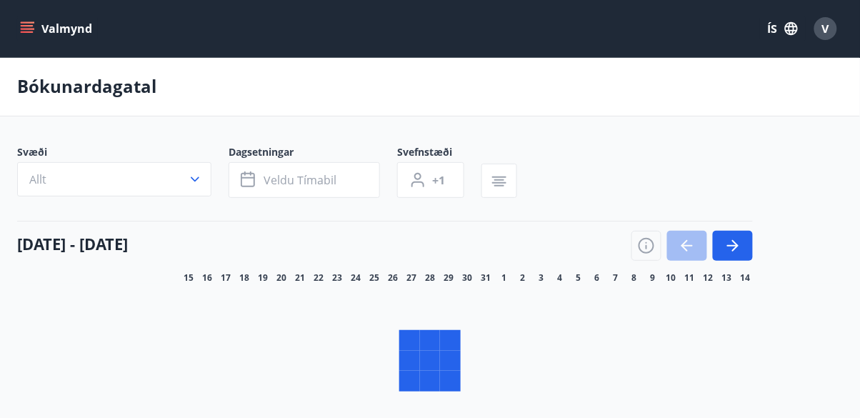
click at [30, 21] on icon "menu" at bounding box center [27, 28] width 14 height 14
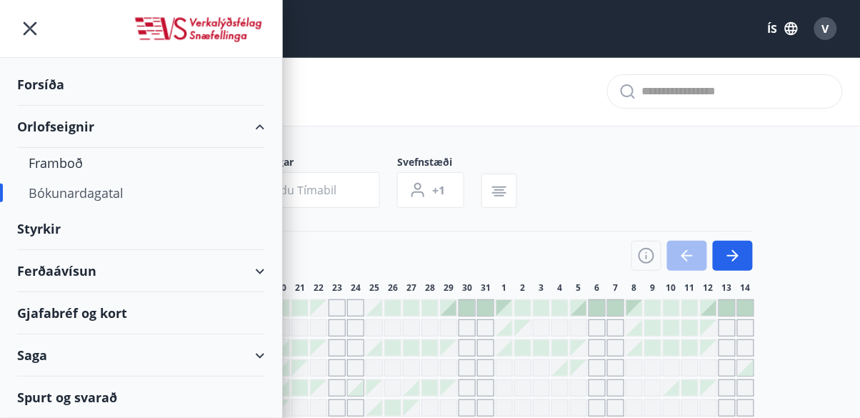
click at [258, 276] on div "Ferðaávísun" at bounding box center [141, 271] width 248 height 42
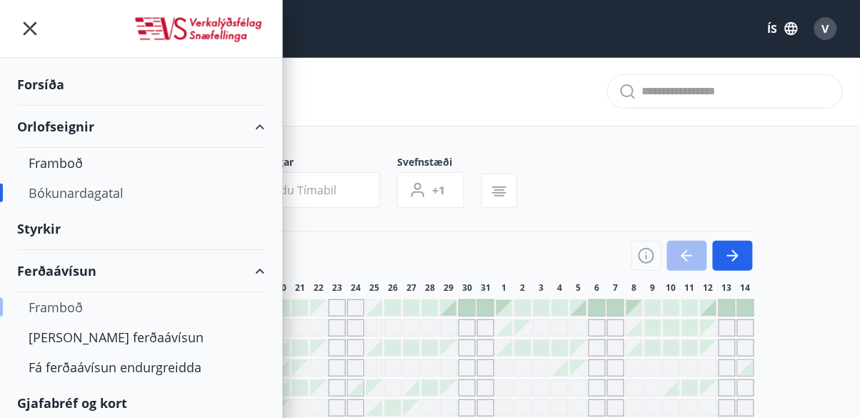
click at [254, 275] on div "Ferðaávísun" at bounding box center [141, 271] width 248 height 42
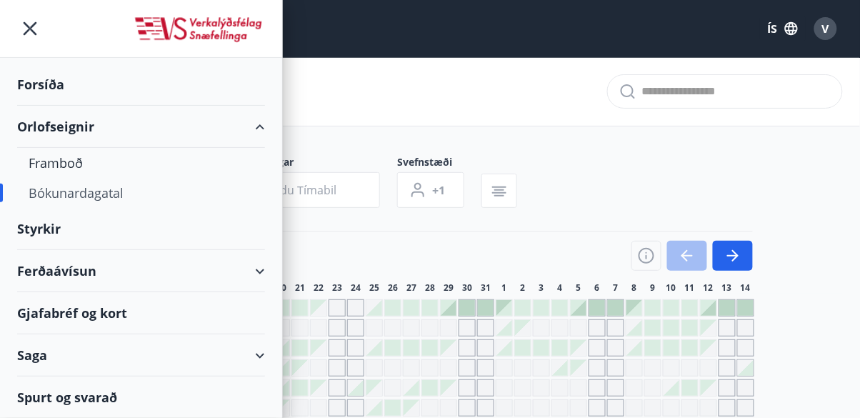
click at [256, 272] on div "Ferðaávísun" at bounding box center [141, 271] width 248 height 42
click at [254, 277] on div "Ferðaávísun" at bounding box center [141, 271] width 248 height 42
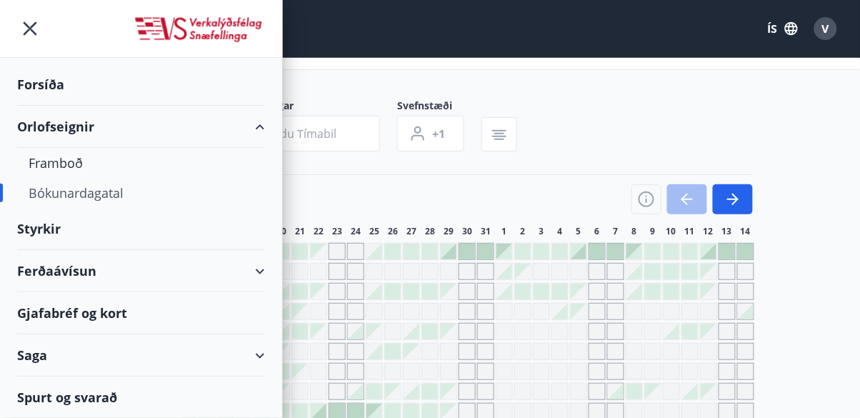
scroll to position [58, 0]
click at [263, 272] on div "Ferðaávísun" at bounding box center [141, 271] width 248 height 42
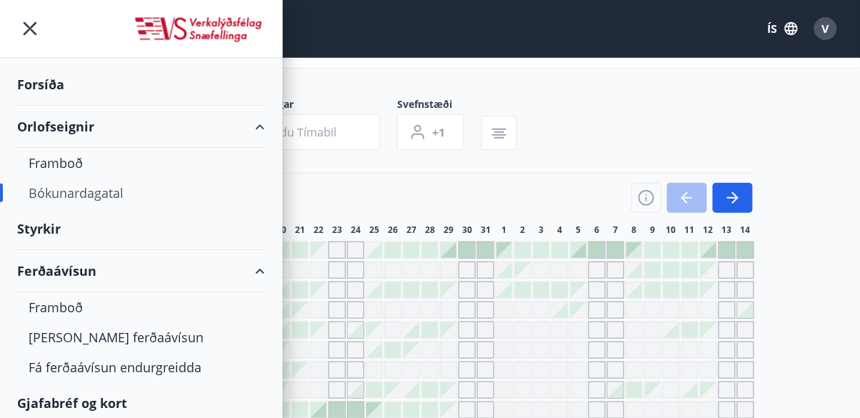
scroll to position [21, 0]
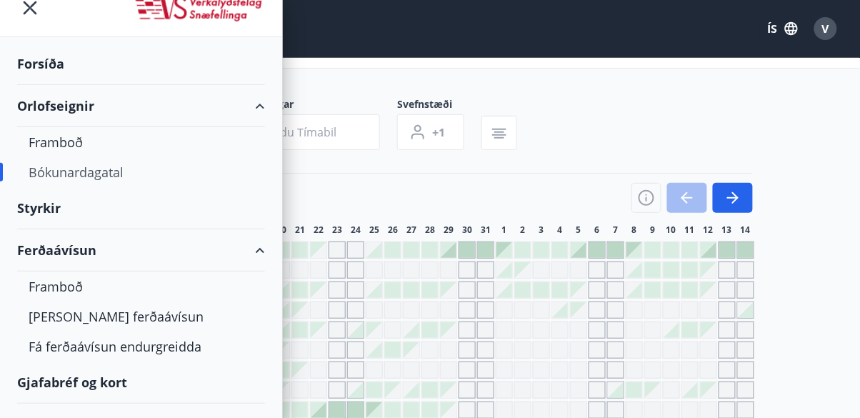
click at [113, 387] on div "Gjafabréf og kort" at bounding box center [141, 383] width 248 height 42
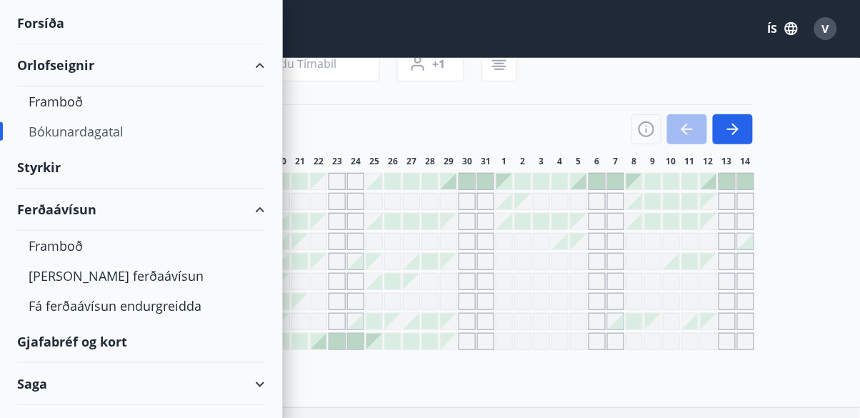
scroll to position [89, 0]
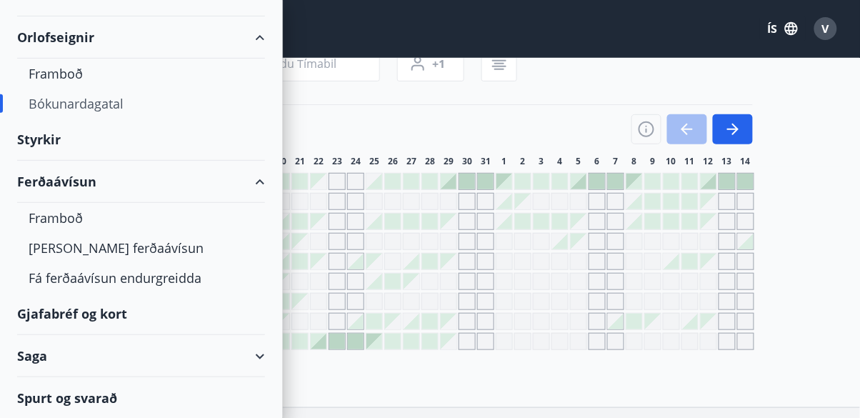
click at [263, 356] on div "Saga" at bounding box center [141, 356] width 248 height 42
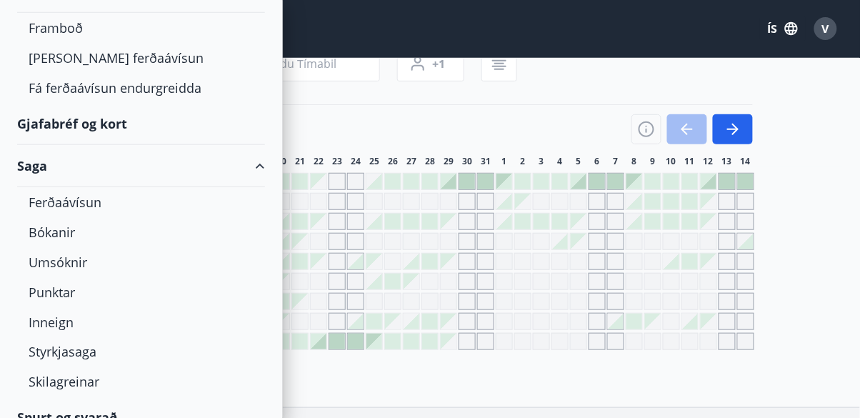
scroll to position [299, 0]
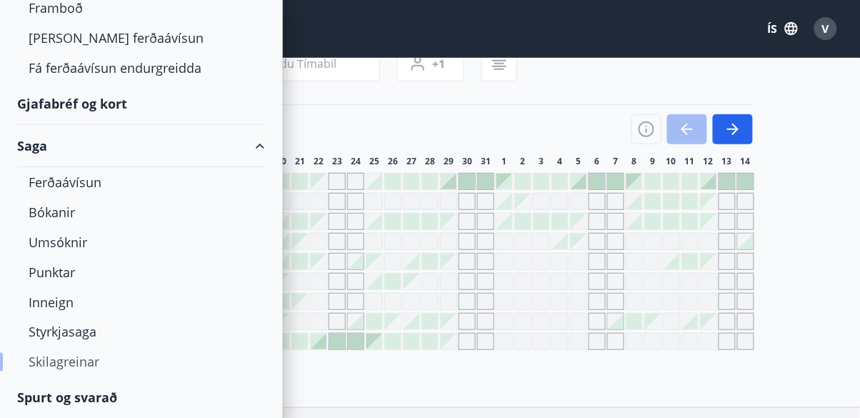
click at [96, 360] on div "Skilagreinar" at bounding box center [141, 362] width 225 height 30
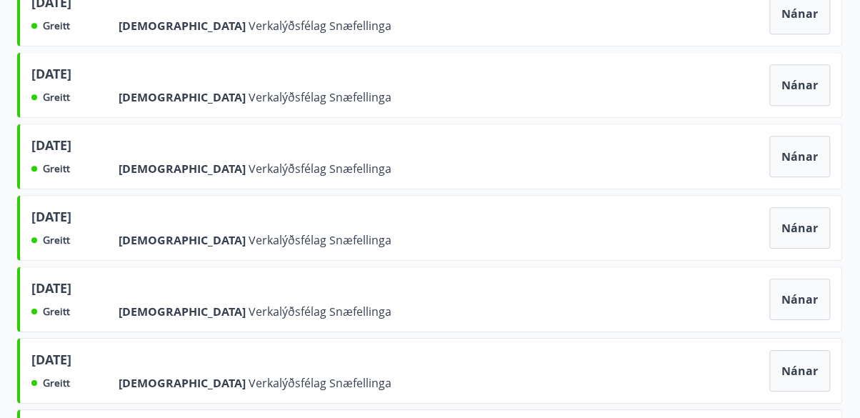
scroll to position [788, 0]
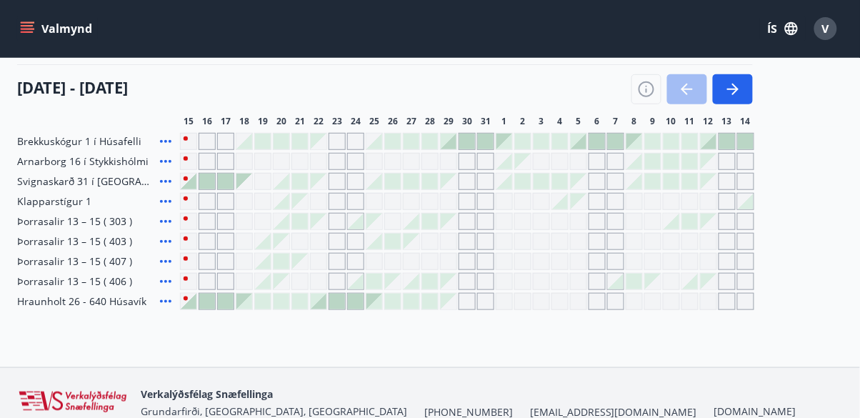
scroll to position [126, 0]
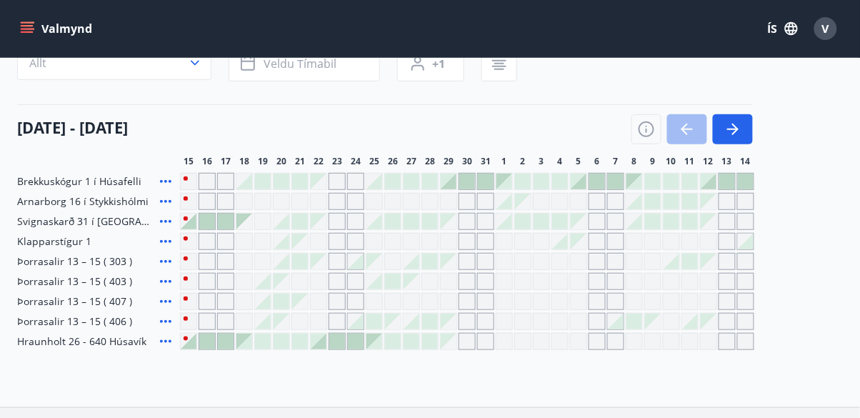
click at [28, 29] on icon "menu" at bounding box center [29, 28] width 16 height 1
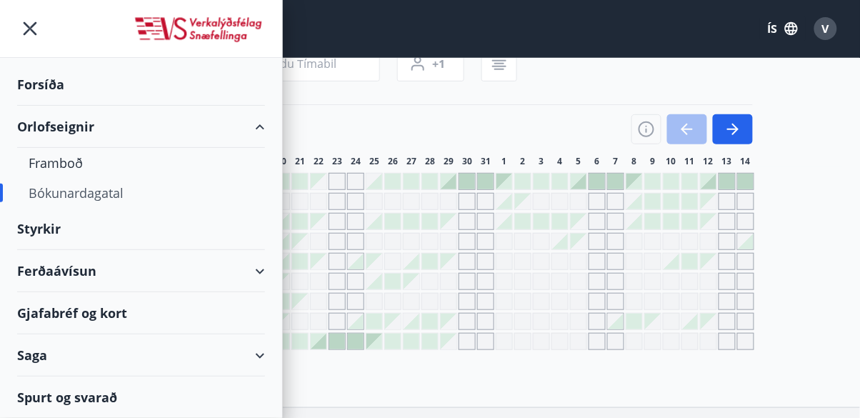
click at [114, 397] on div "Spurt og svarað" at bounding box center [141, 397] width 248 height 41
